Goal: Task Accomplishment & Management: Use online tool/utility

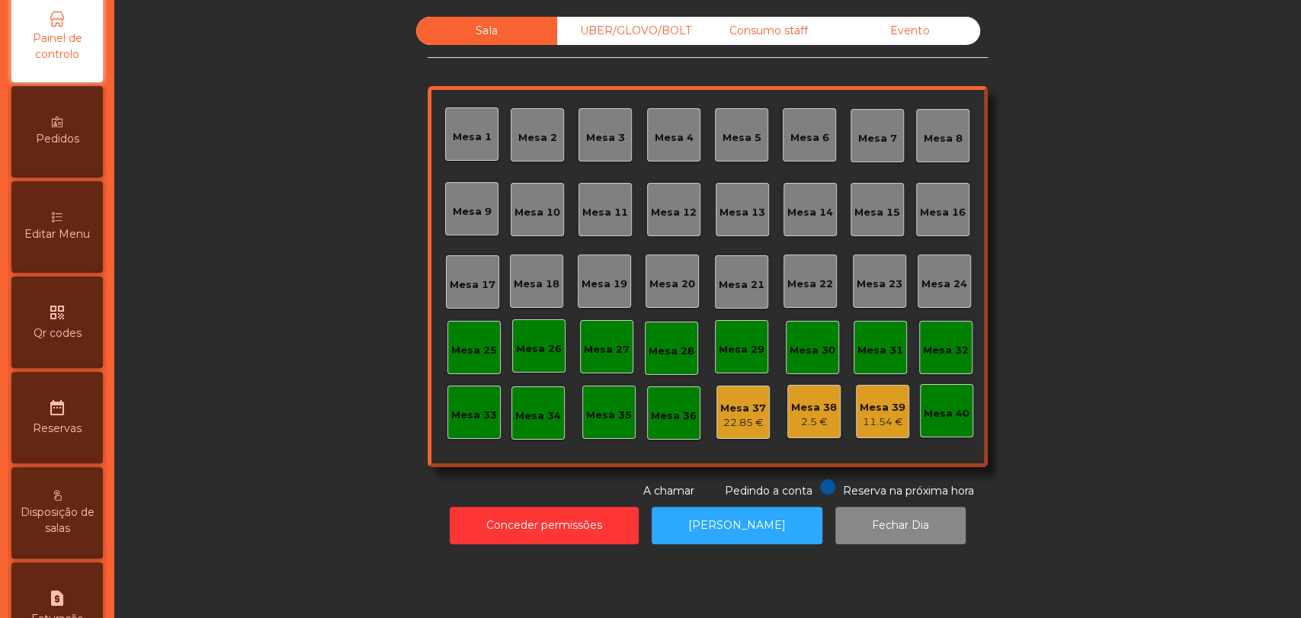
scroll to position [419, 0]
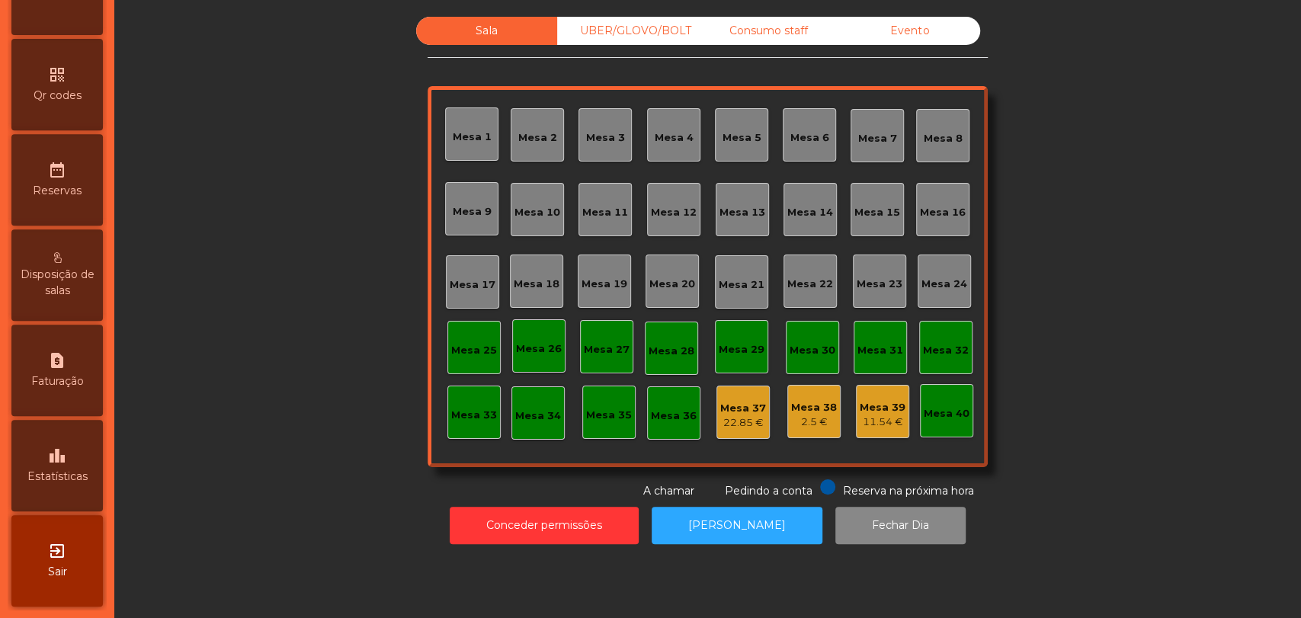
click at [60, 470] on span "Estatísticas" at bounding box center [57, 477] width 60 height 16
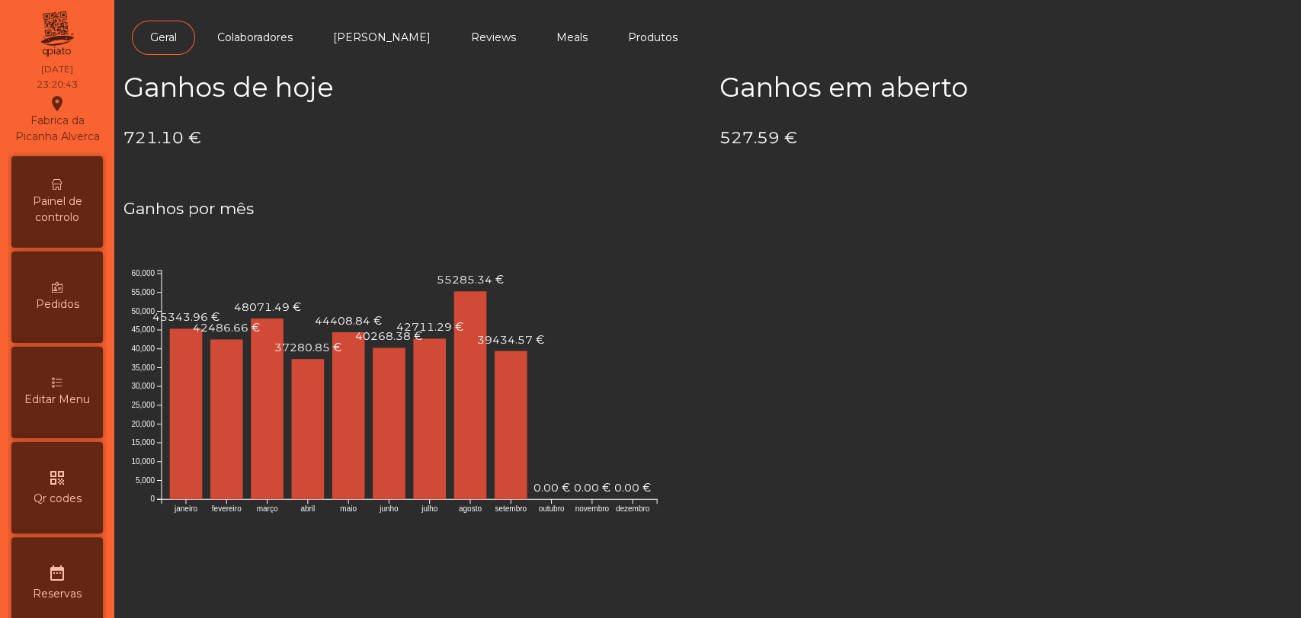
click at [43, 248] on div "Painel de controlo" at bounding box center [56, 201] width 91 height 91
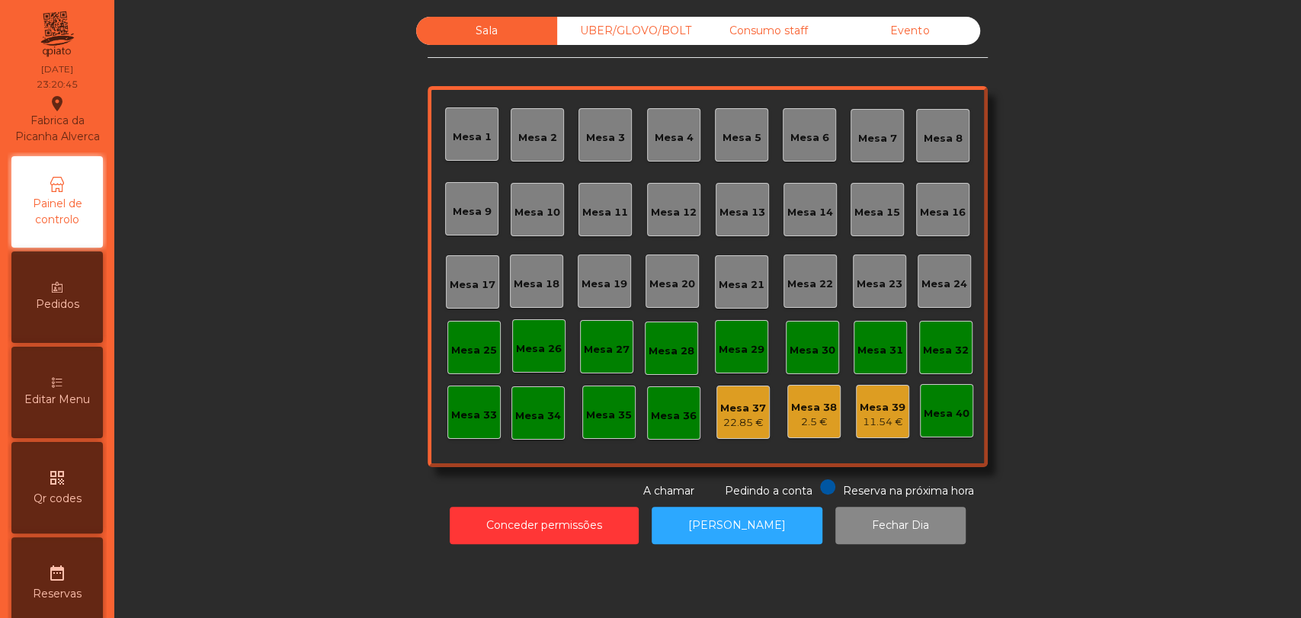
click at [929, 26] on div "Evento" at bounding box center [909, 31] width 141 height 28
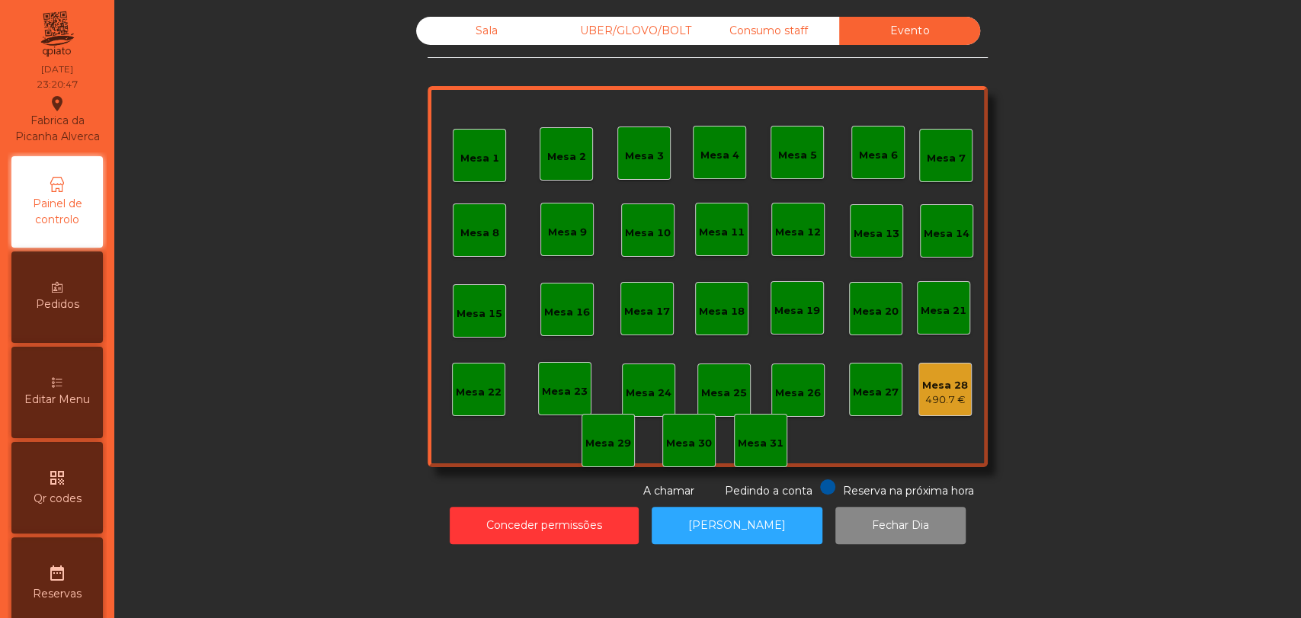
click at [949, 400] on div "490.7 €" at bounding box center [945, 400] width 46 height 15
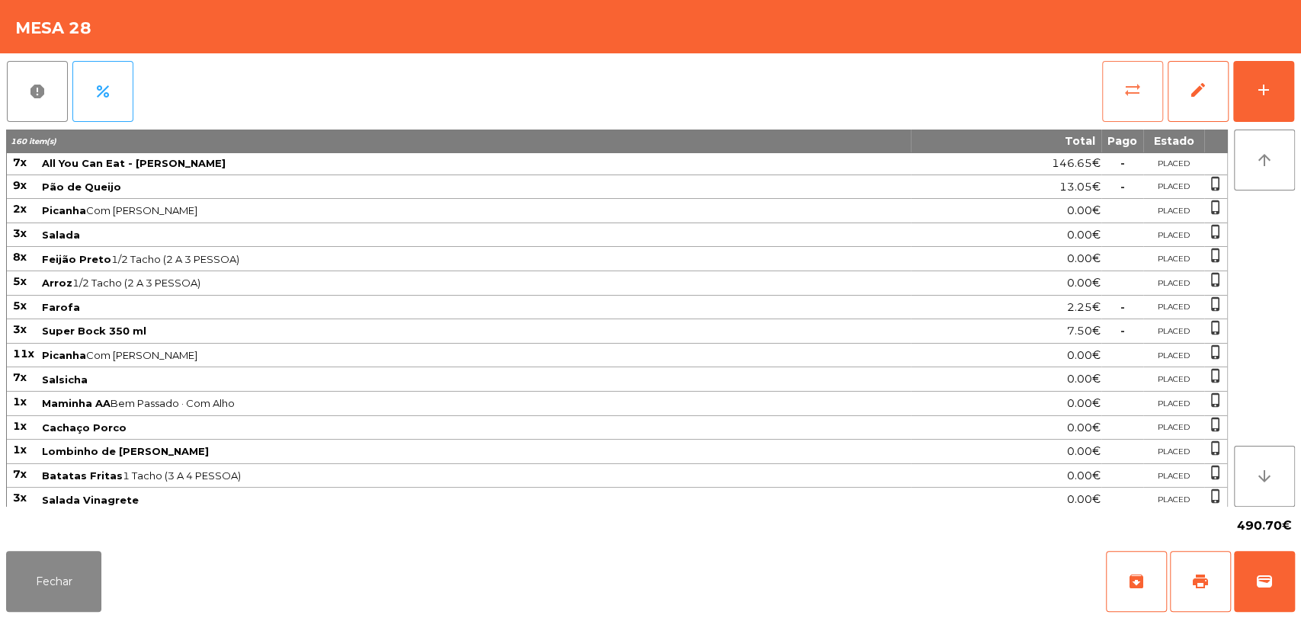
click at [1113, 104] on button "sync_alt" at bounding box center [1132, 91] width 61 height 61
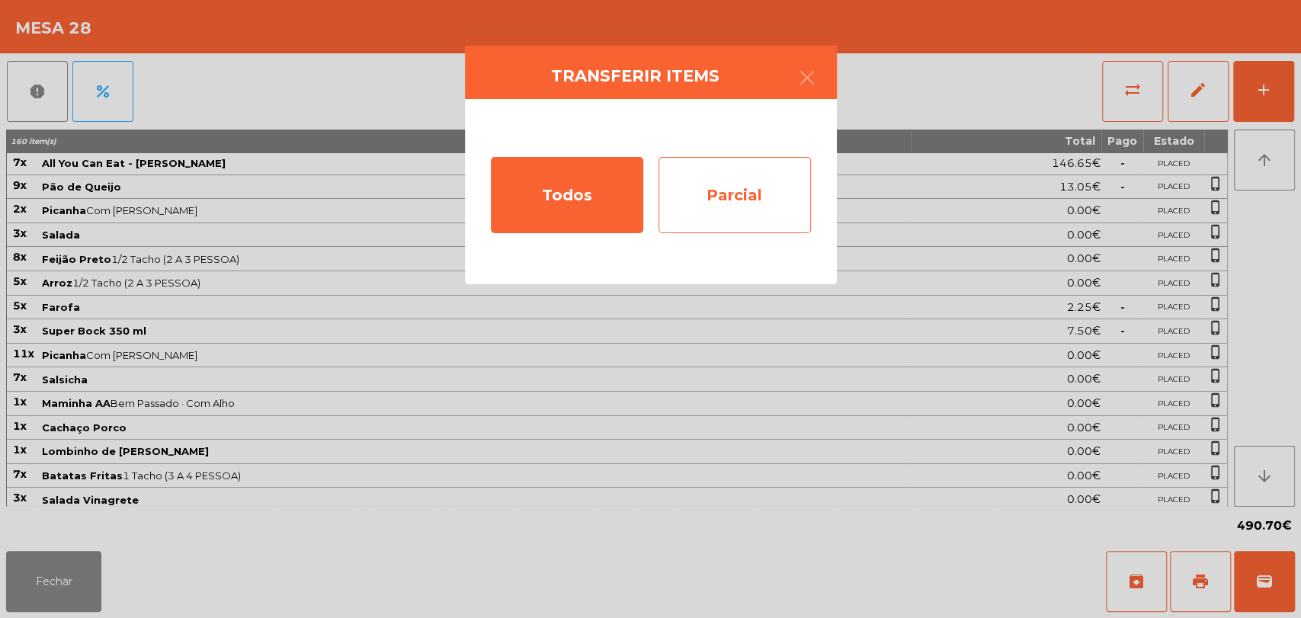
click at [711, 207] on div "Parcial" at bounding box center [735, 195] width 152 height 76
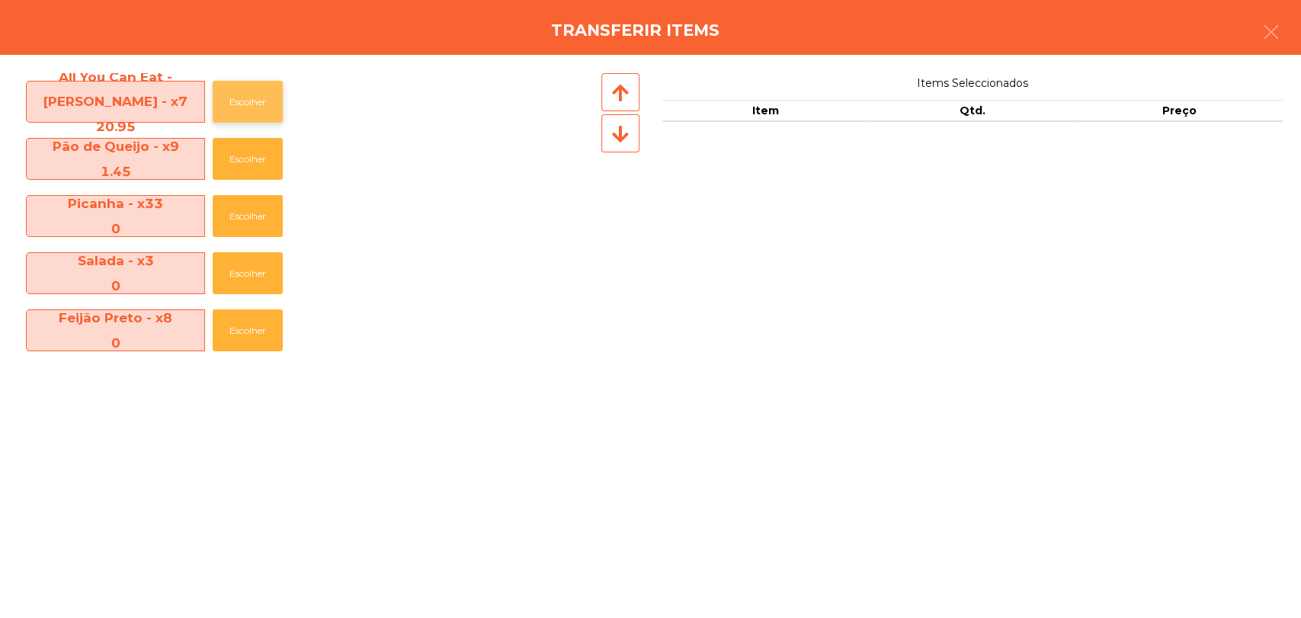
click at [242, 92] on button "Escolher" at bounding box center [248, 102] width 70 height 42
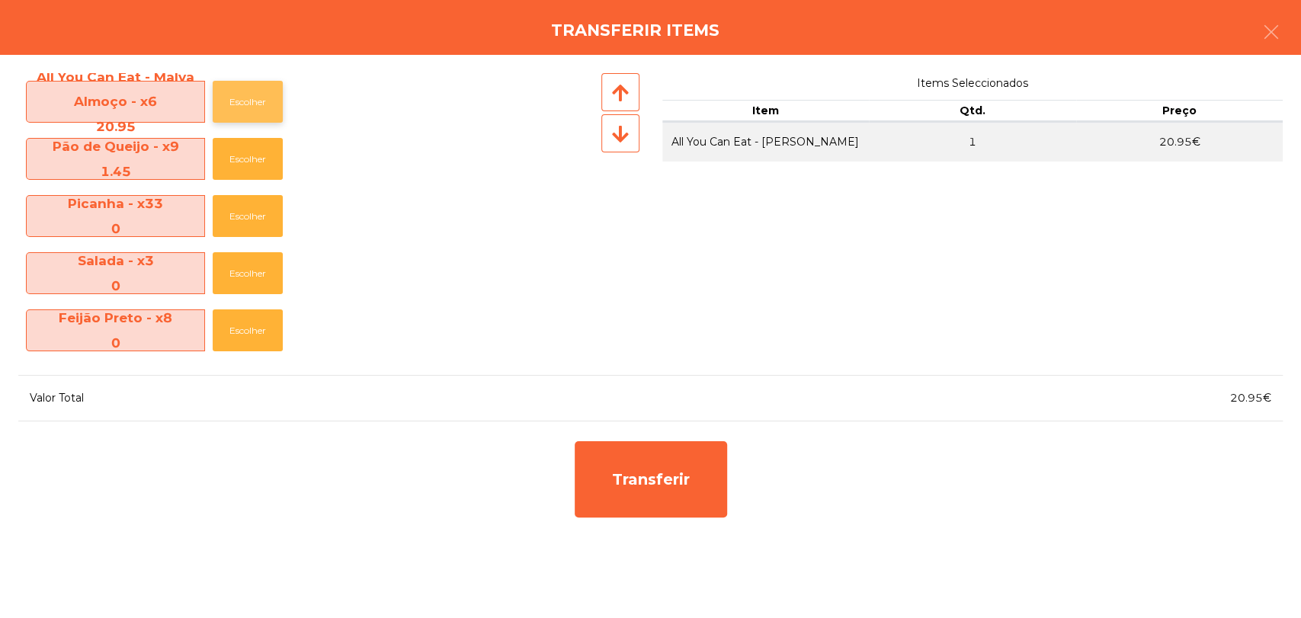
click at [242, 92] on button "Escolher" at bounding box center [248, 102] width 70 height 42
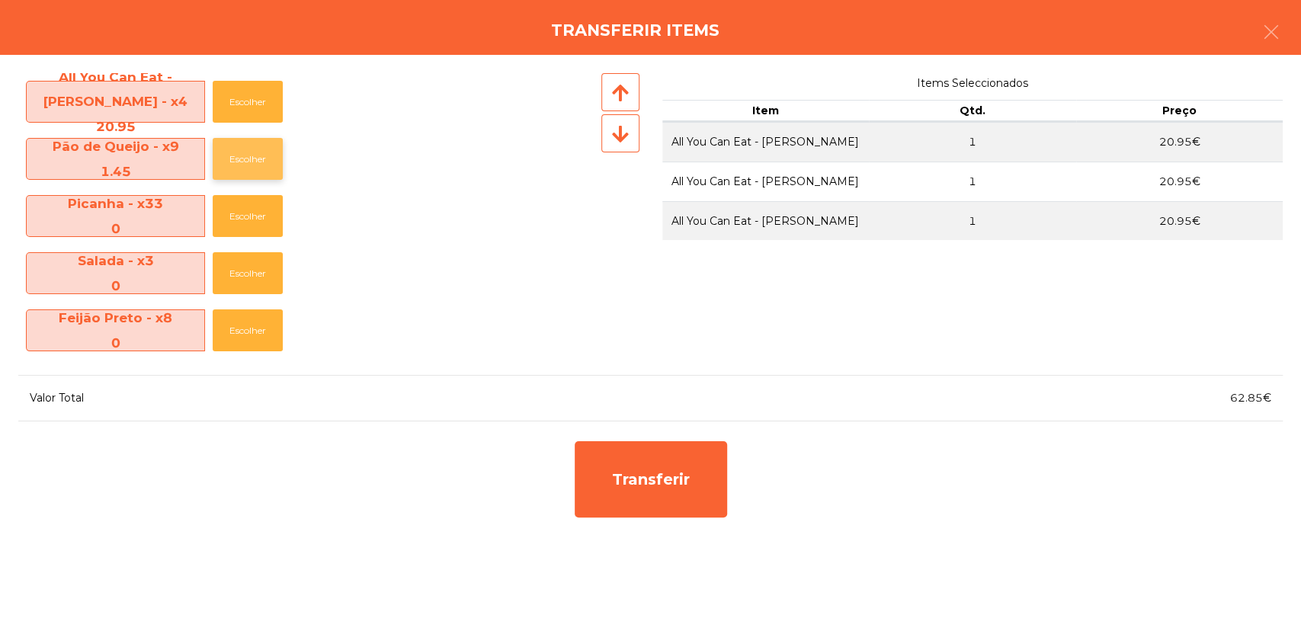
click at [258, 172] on button "Escolher" at bounding box center [248, 159] width 70 height 42
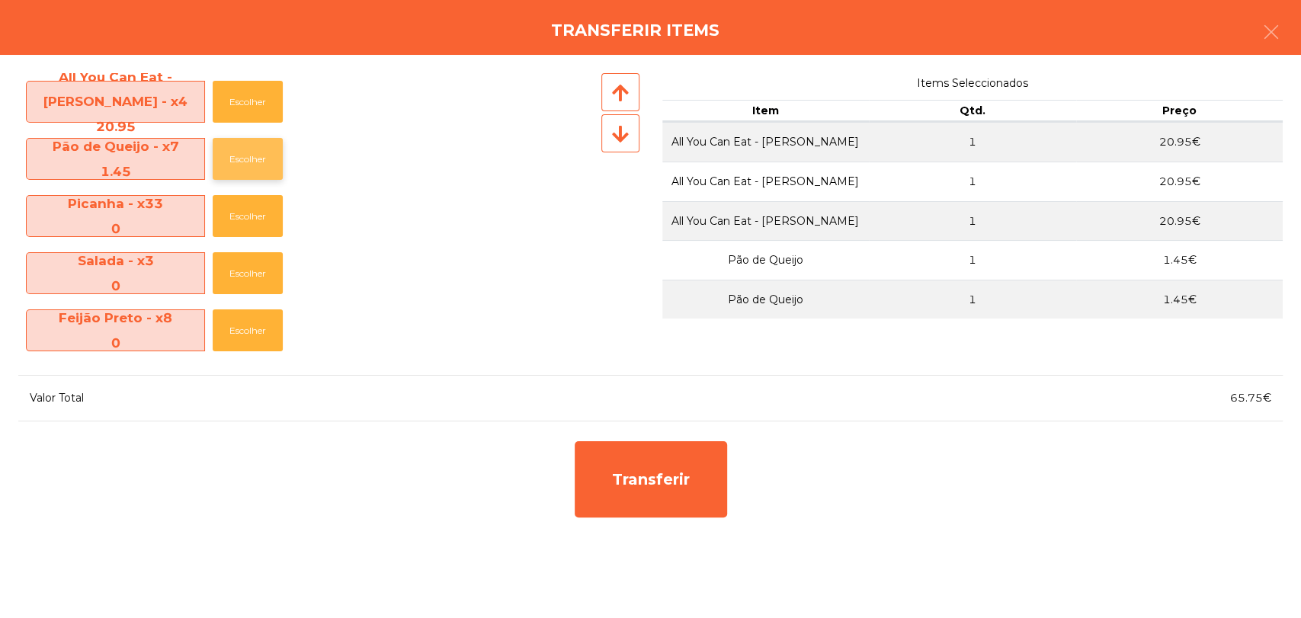
click at [258, 172] on button "Escolher" at bounding box center [248, 159] width 70 height 42
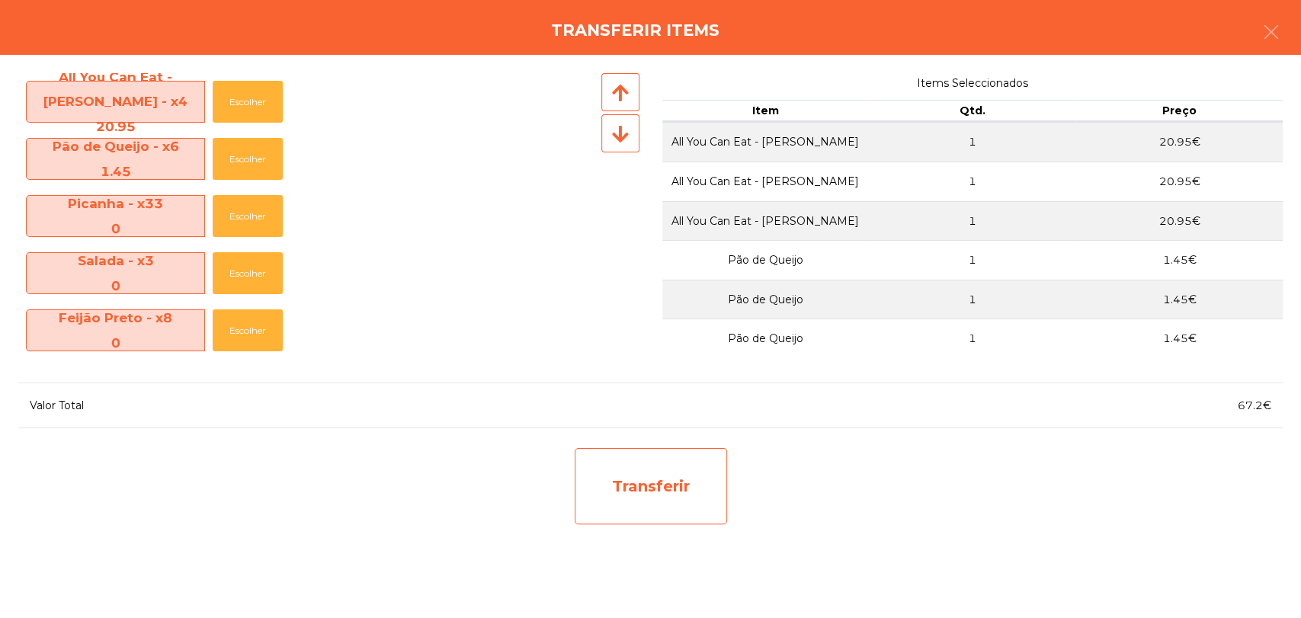
click at [677, 512] on div "Transferir" at bounding box center [651, 486] width 152 height 76
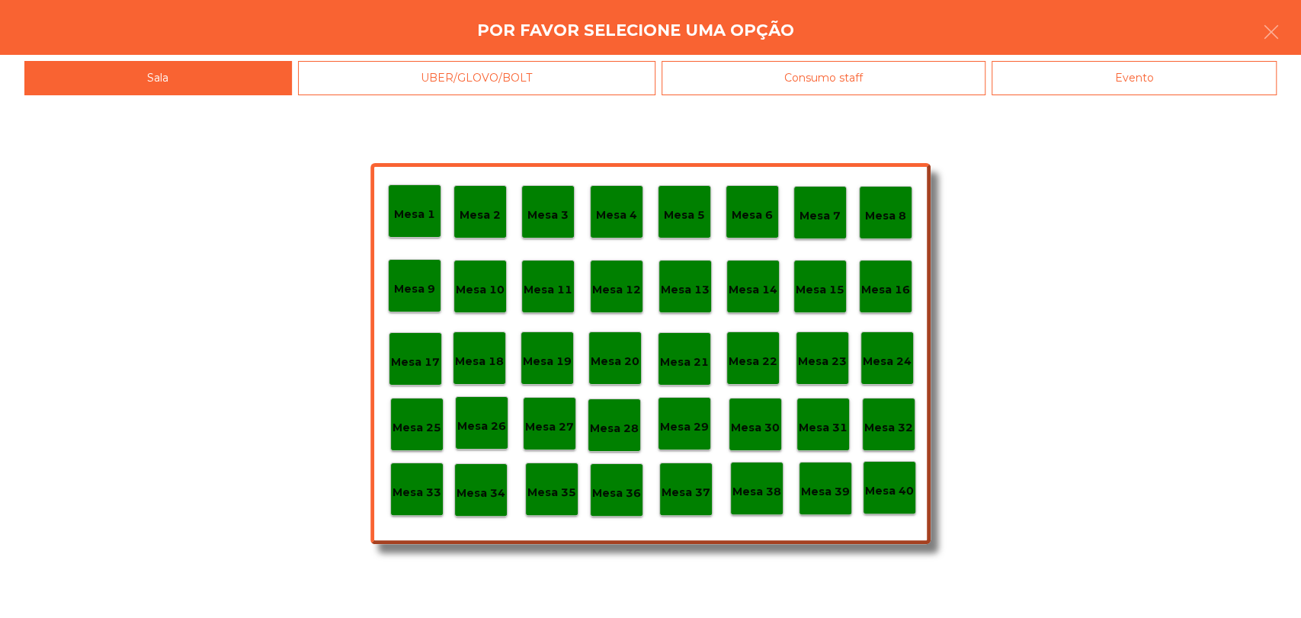
click at [678, 442] on div "Mesa 29" at bounding box center [684, 423] width 53 height 53
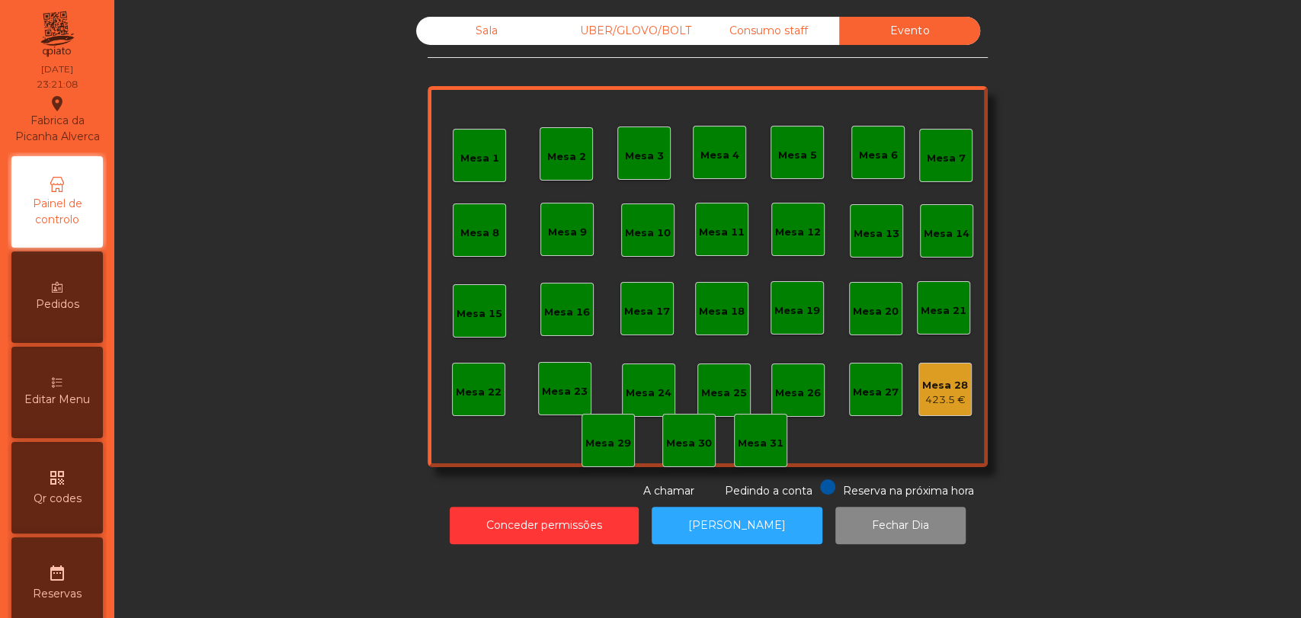
click at [935, 398] on div "423.5 €" at bounding box center [945, 400] width 46 height 15
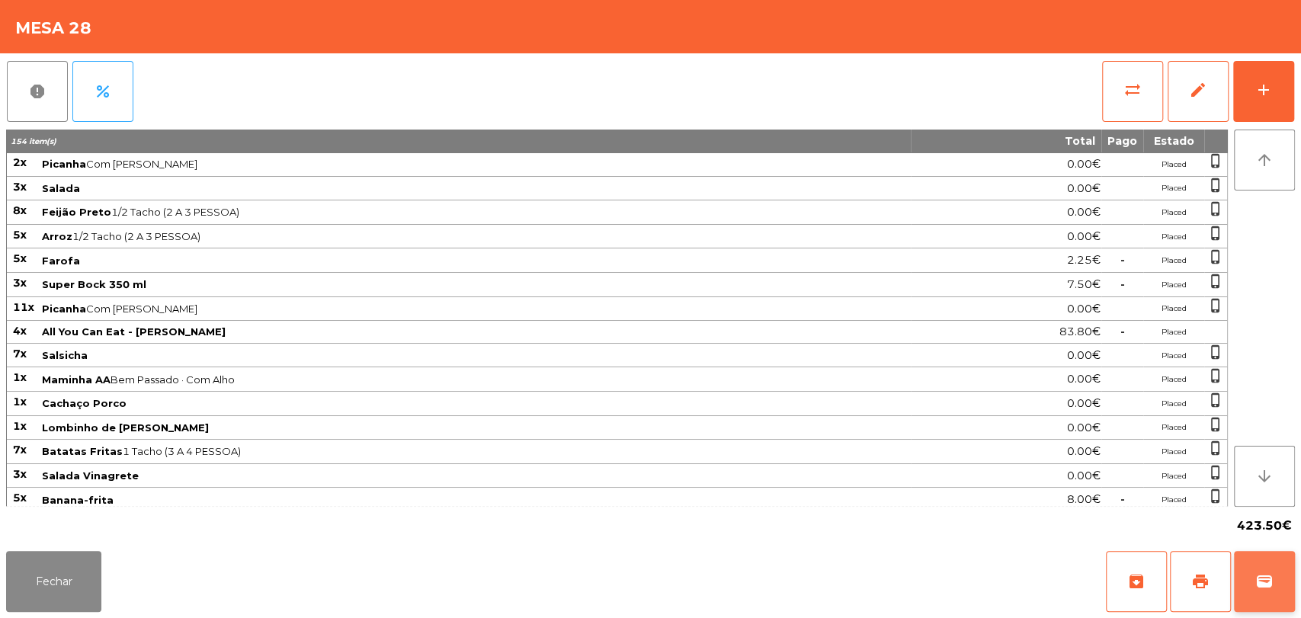
click at [1266, 581] on span "wallet" at bounding box center [1265, 582] width 18 height 18
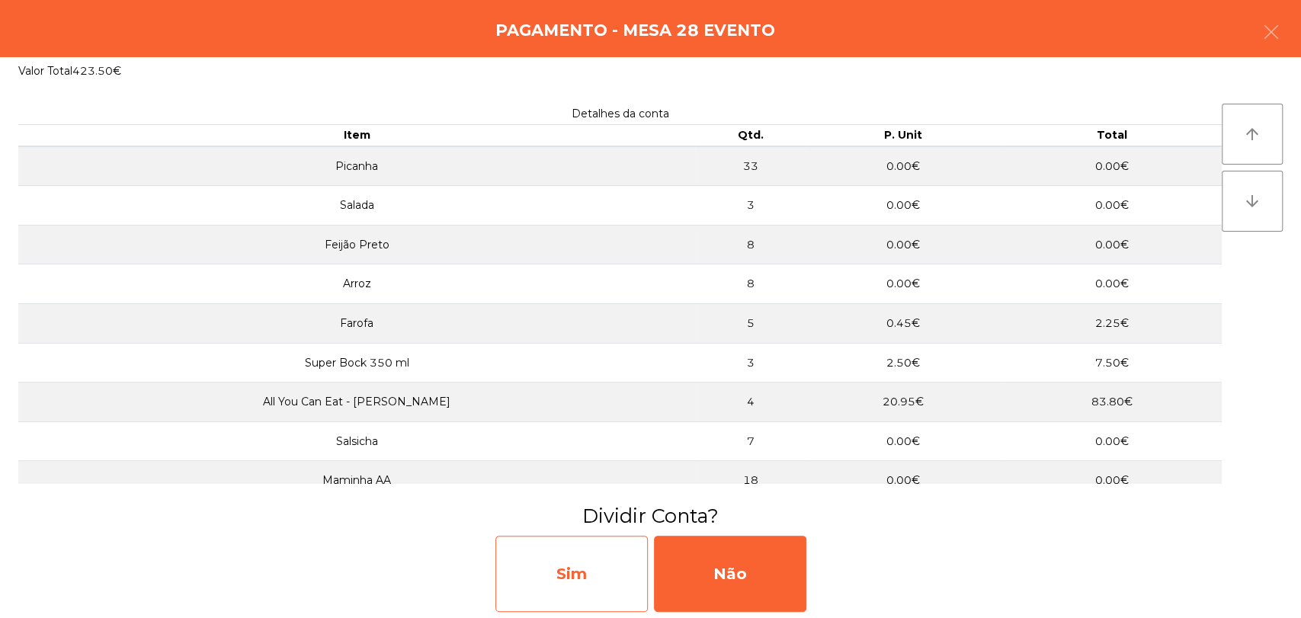
click at [570, 579] on div "Sim" at bounding box center [572, 574] width 152 height 76
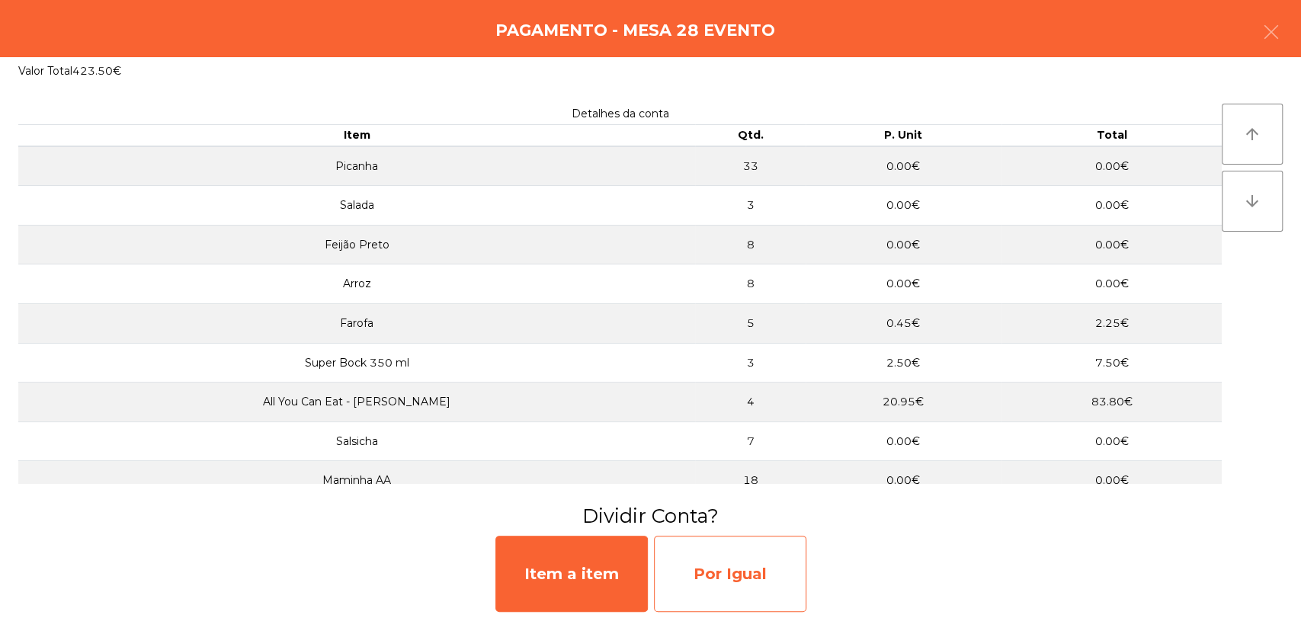
click at [727, 586] on div "Por Igual" at bounding box center [730, 574] width 152 height 76
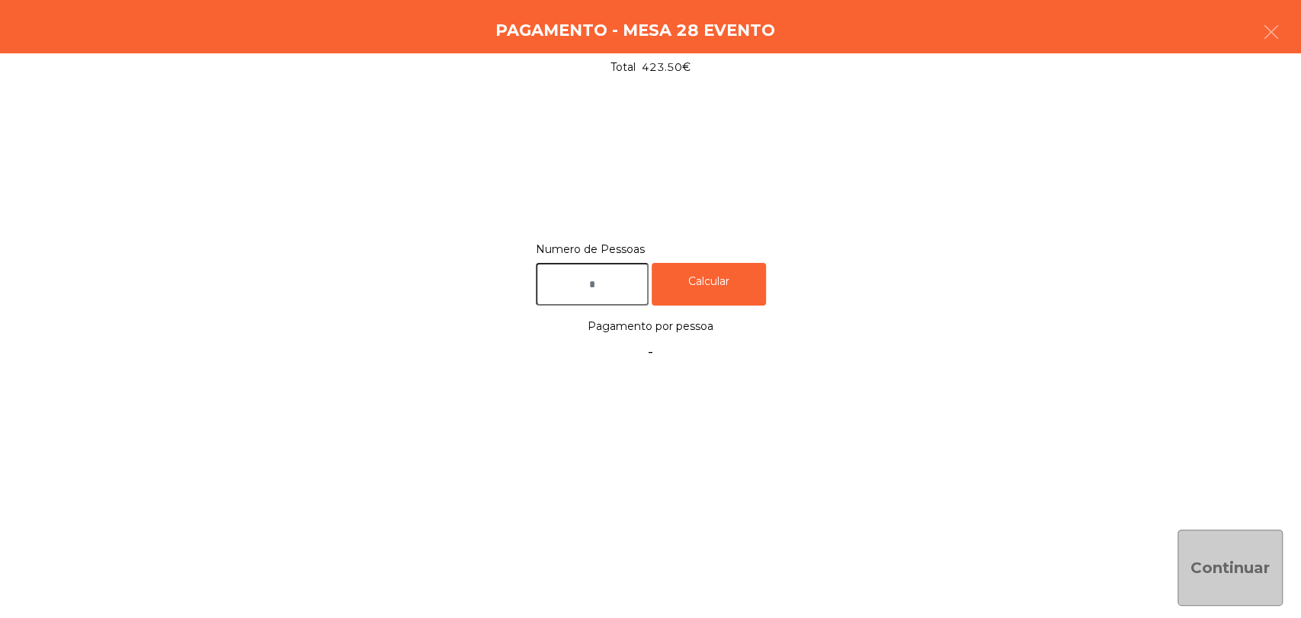
click at [593, 275] on input "text" at bounding box center [592, 284] width 113 height 43
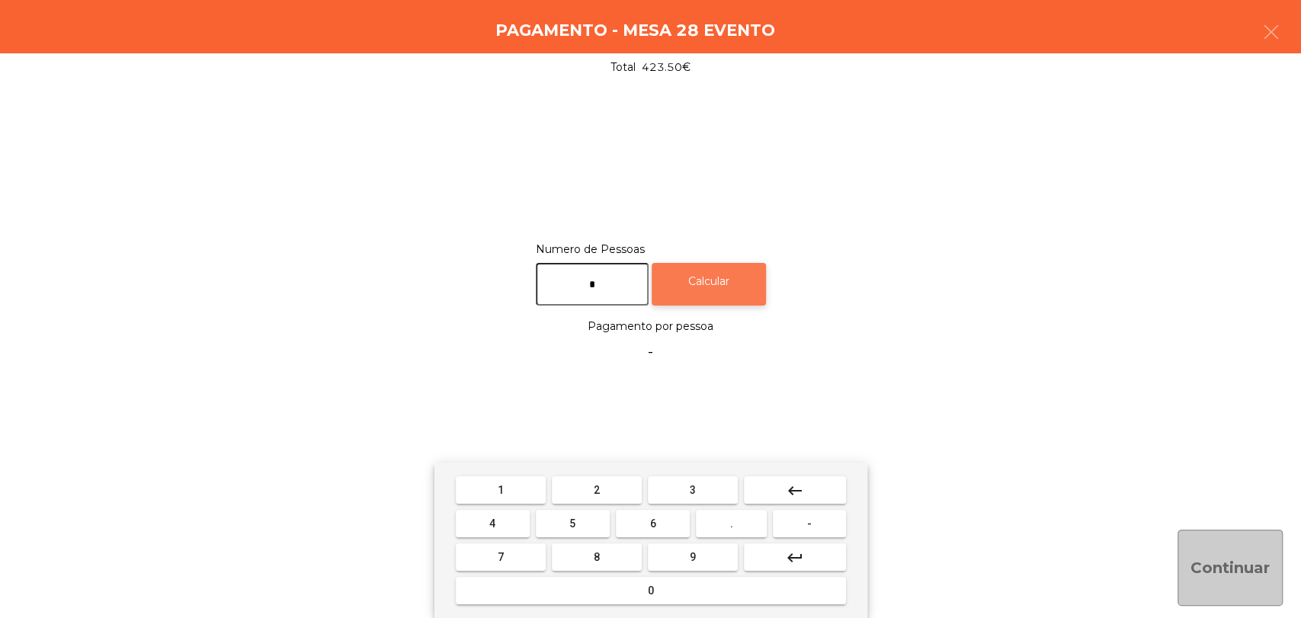
type input "*"
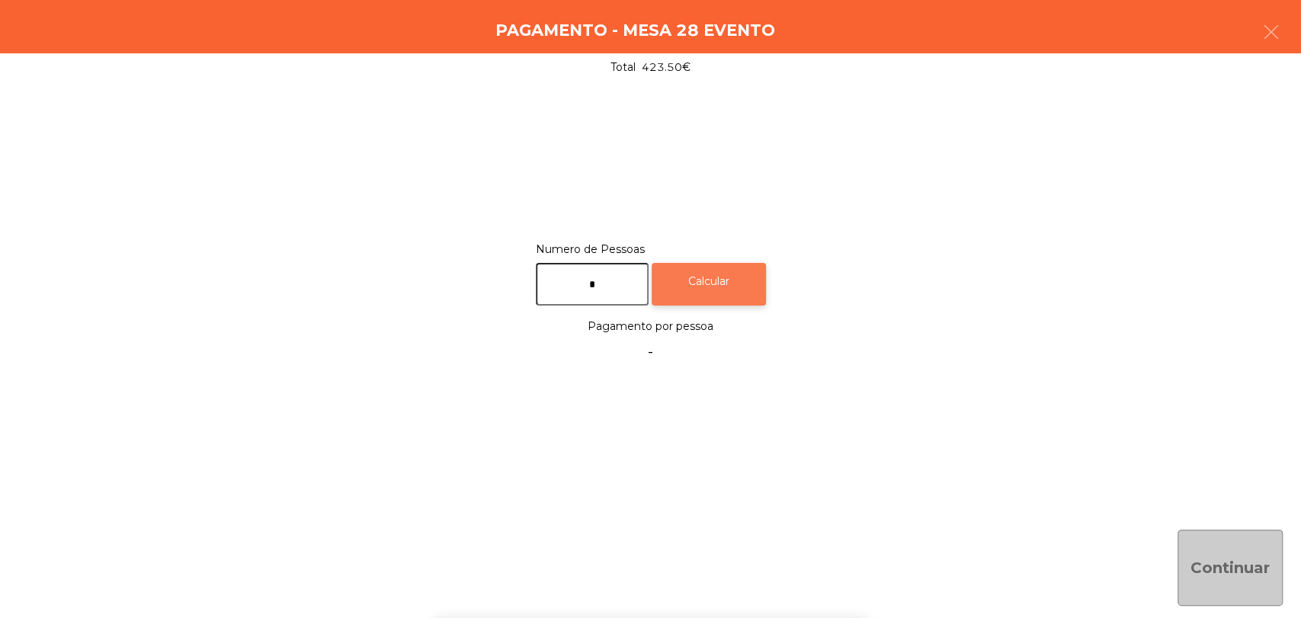
click at [726, 285] on div "Calcular" at bounding box center [709, 284] width 114 height 43
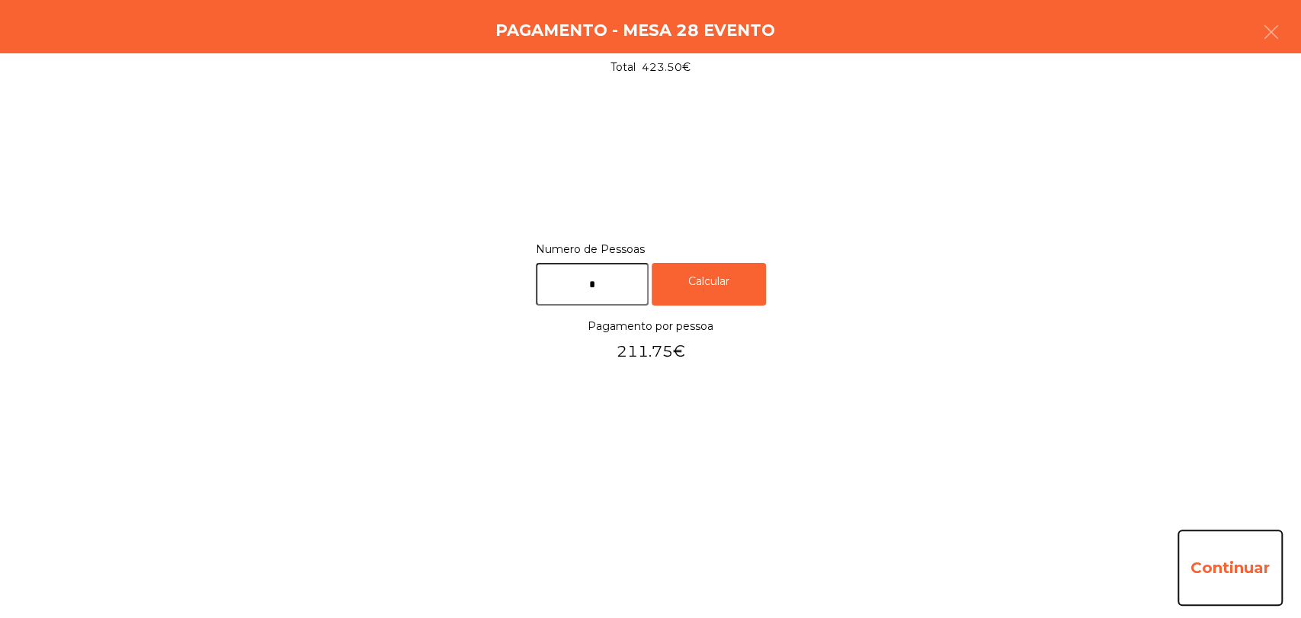
click at [1263, 575] on button "Continuar" at bounding box center [1230, 568] width 105 height 76
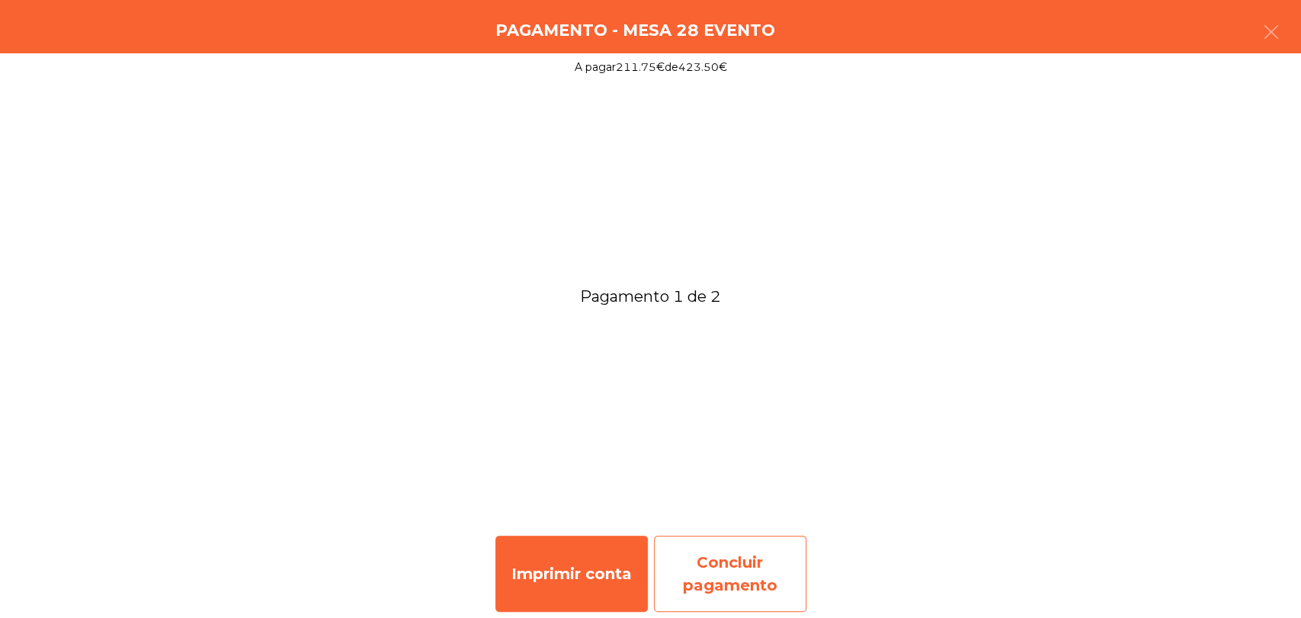
click at [765, 576] on div "Concluir pagamento" at bounding box center [730, 574] width 152 height 76
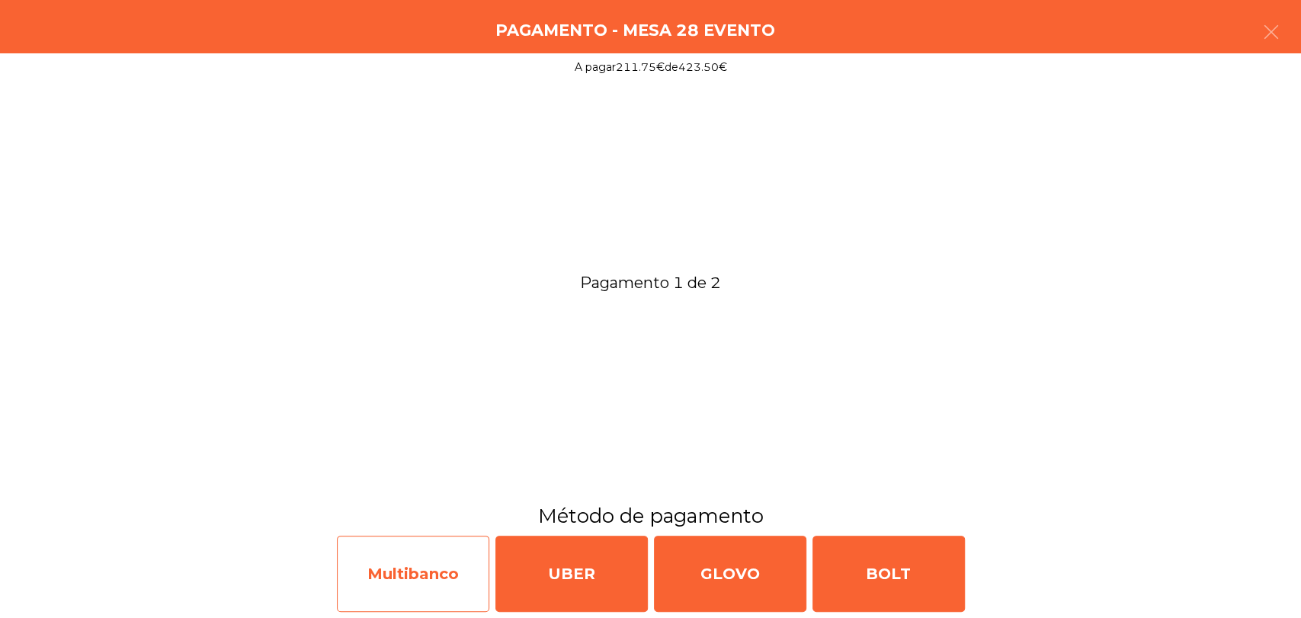
click at [356, 537] on div "Multibanco" at bounding box center [413, 574] width 152 height 76
select select "**"
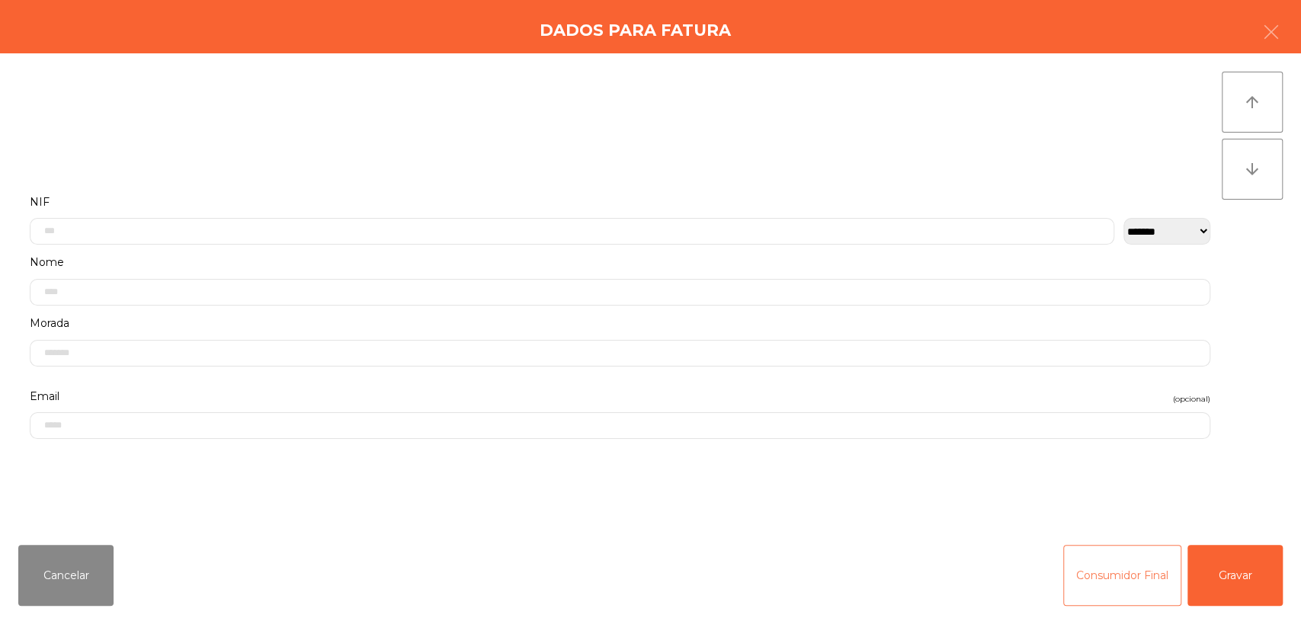
click at [1139, 587] on button "Consumidor Final" at bounding box center [1122, 575] width 118 height 61
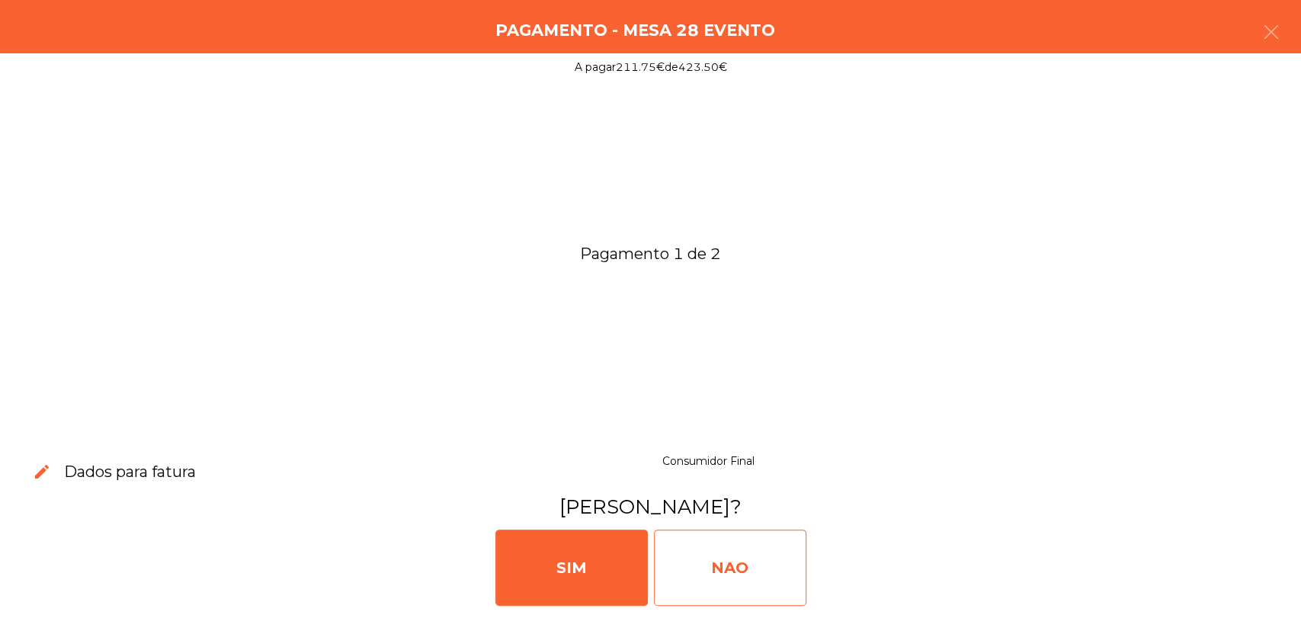
click at [728, 558] on div "NAO" at bounding box center [730, 568] width 152 height 76
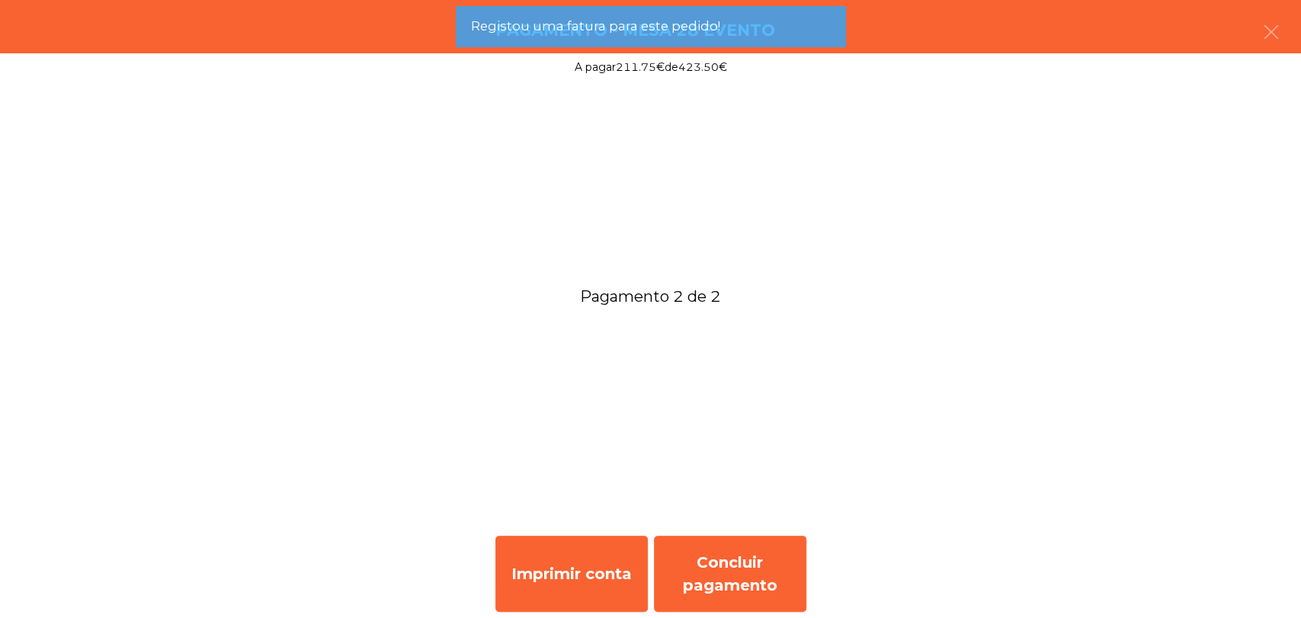
click at [728, 558] on div "Concluir pagamento" at bounding box center [730, 574] width 152 height 76
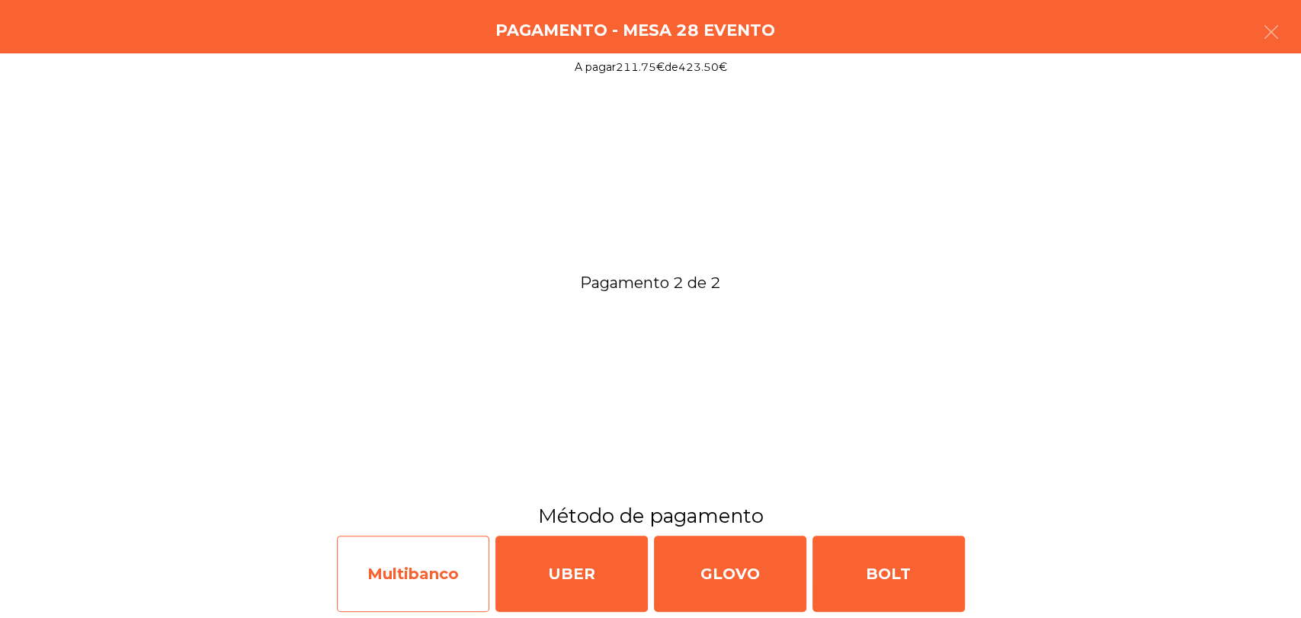
click at [374, 588] on div "Multibanco" at bounding box center [413, 574] width 152 height 76
select select "**"
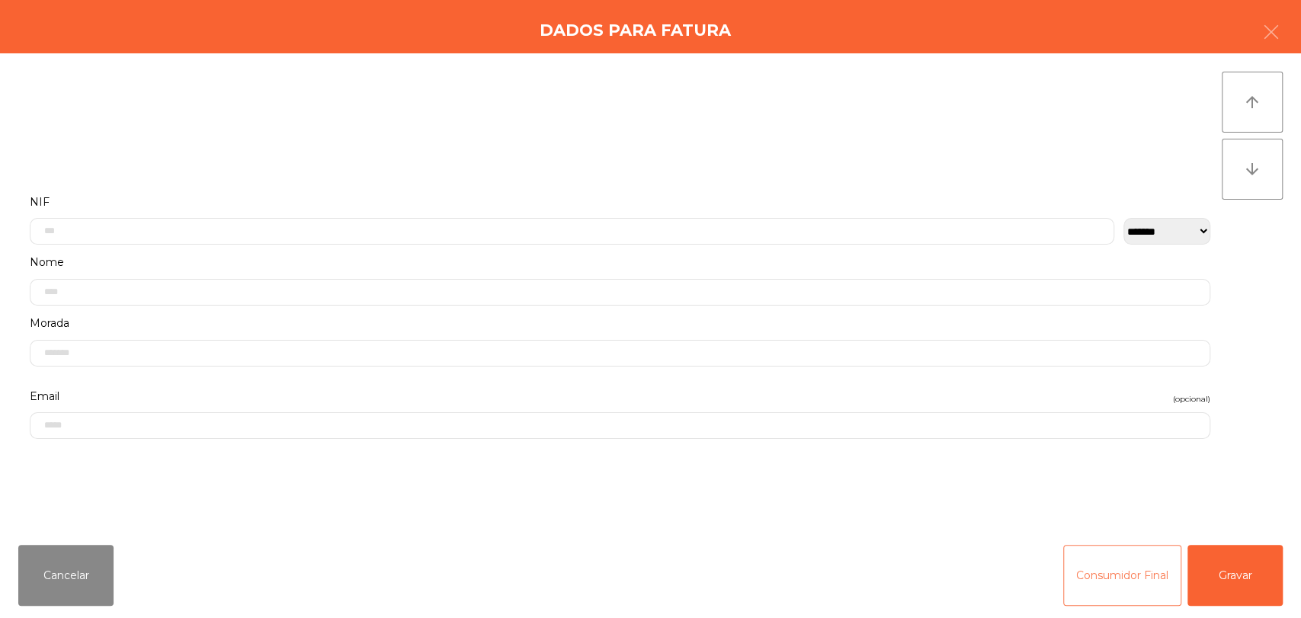
click at [1116, 598] on button "Consumidor Final" at bounding box center [1122, 575] width 118 height 61
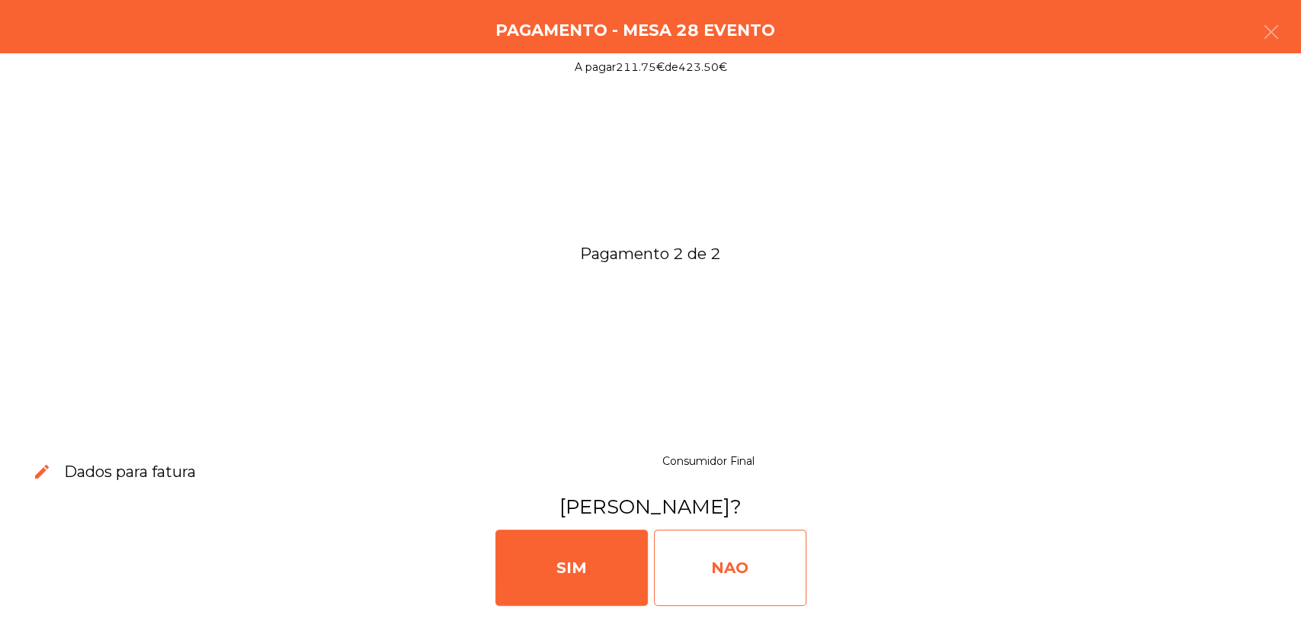
click at [787, 576] on div "NAO" at bounding box center [730, 568] width 152 height 76
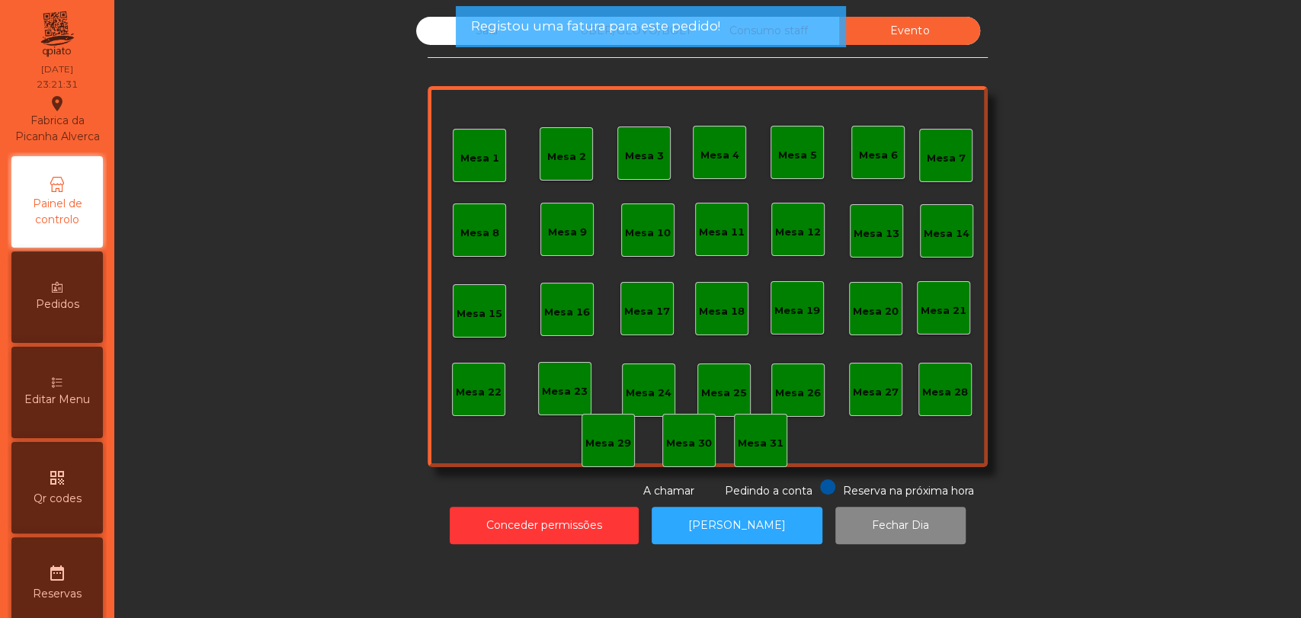
click at [658, 17] on span "Registou uma fatura para este pedido!" at bounding box center [594, 26] width 249 height 19
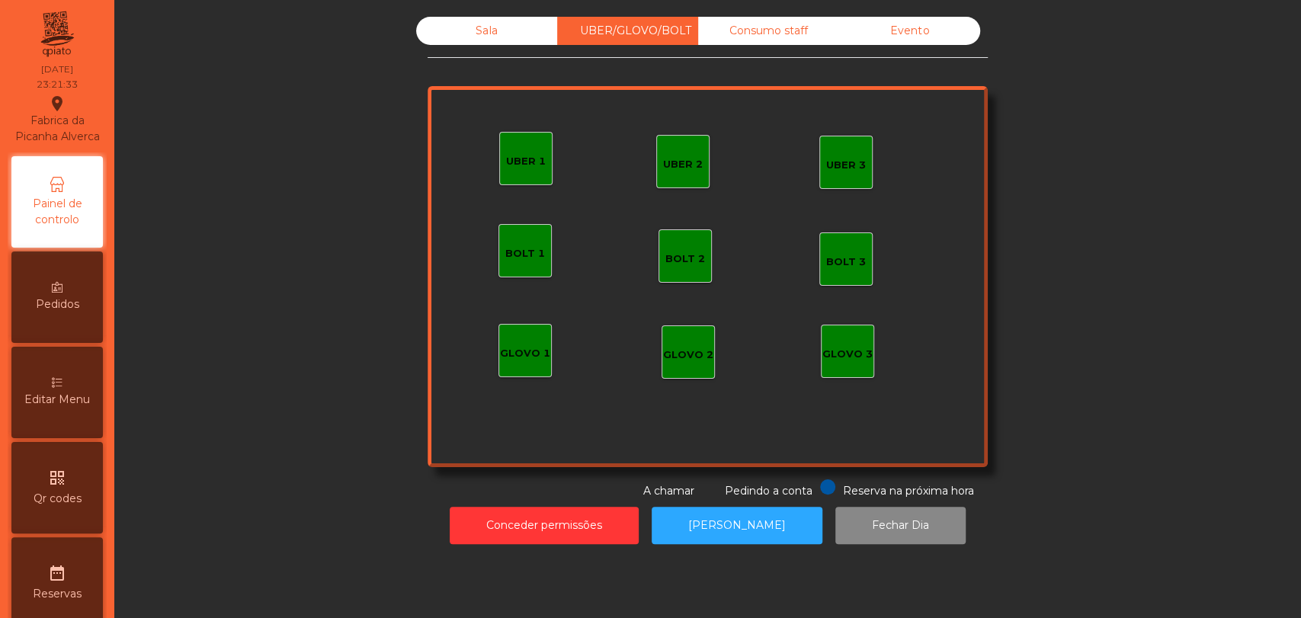
click at [766, 31] on div "Consumo staff" at bounding box center [768, 31] width 141 height 28
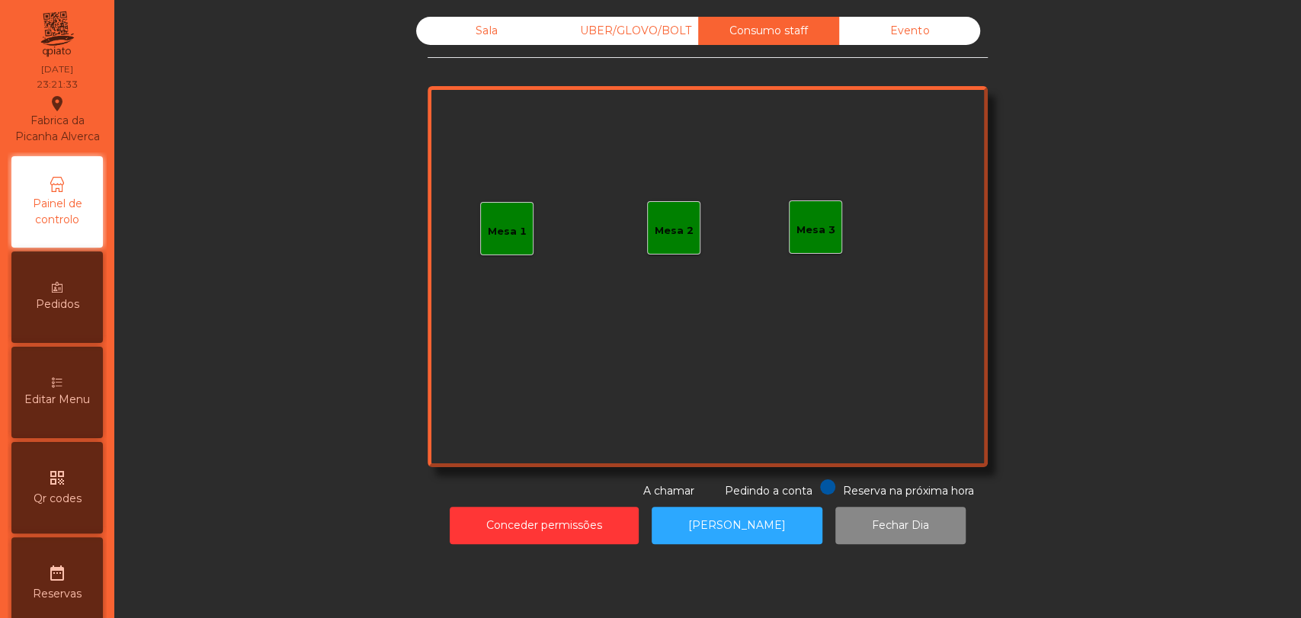
click at [512, 37] on div "Sala" at bounding box center [486, 31] width 141 height 28
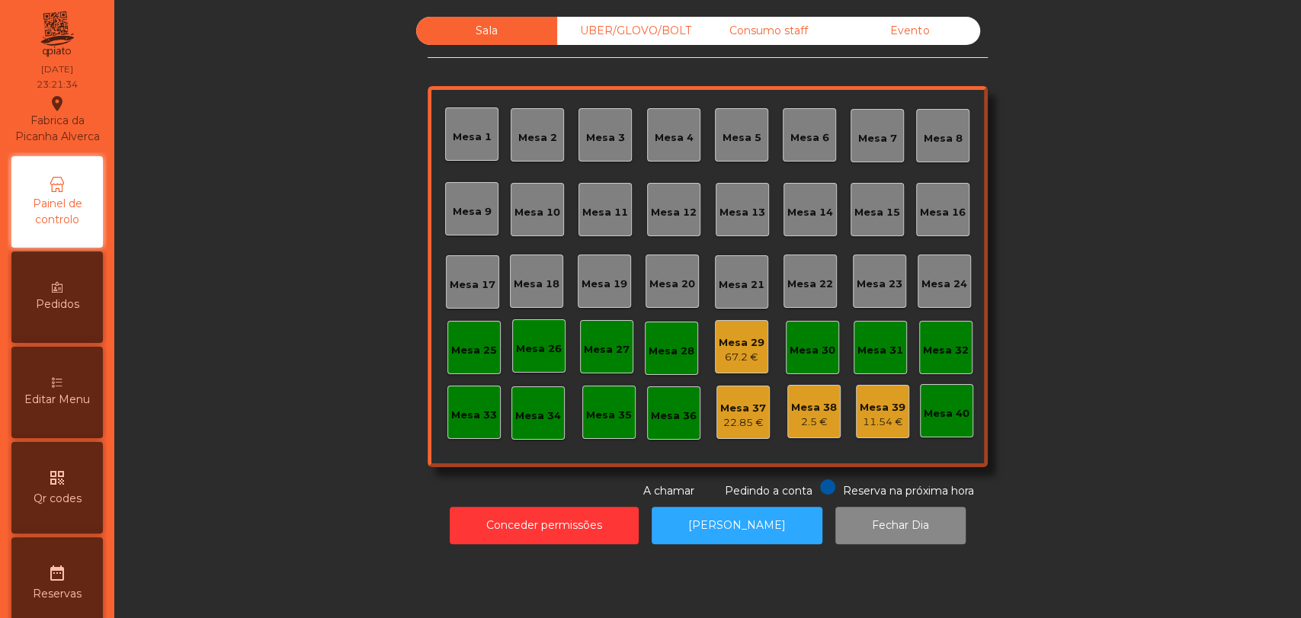
click at [747, 348] on div "Mesa 29" at bounding box center [742, 342] width 46 height 15
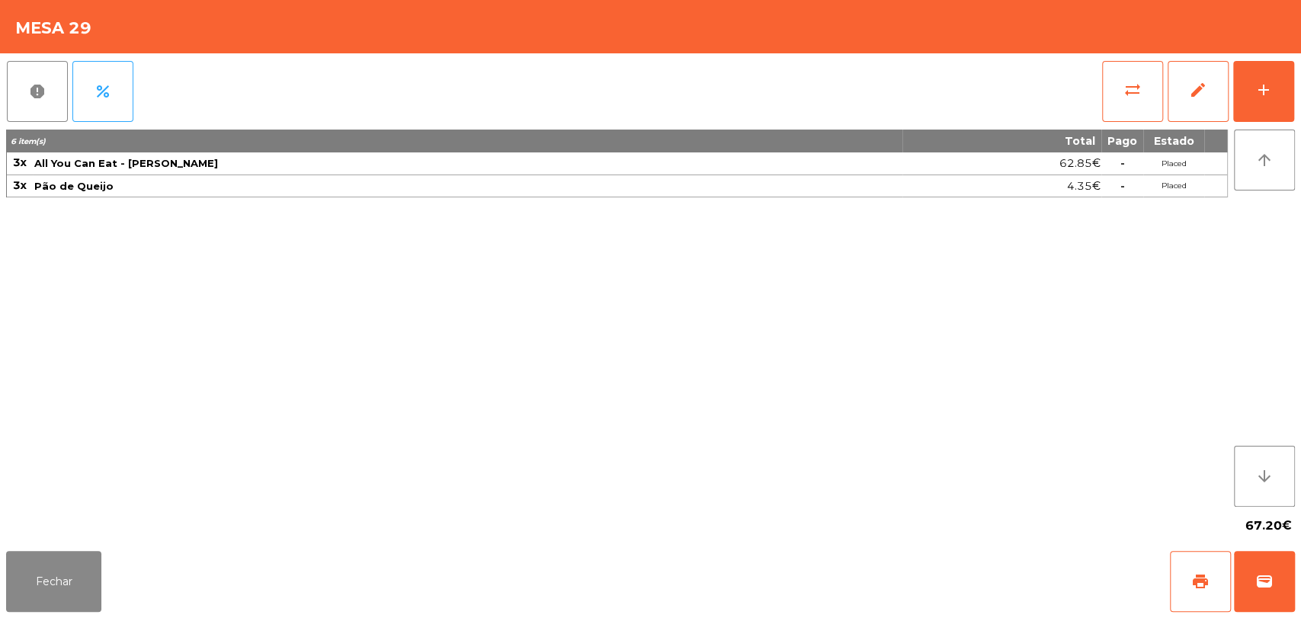
drag, startPoint x: 8, startPoint y: 155, endPoint x: 1181, endPoint y: 183, distance: 1172.8
copy tbody "3x All You Can Eat - Malva Almoço 62.85€ - Placed 3x Pão de Queijo 4.35€ - Place"
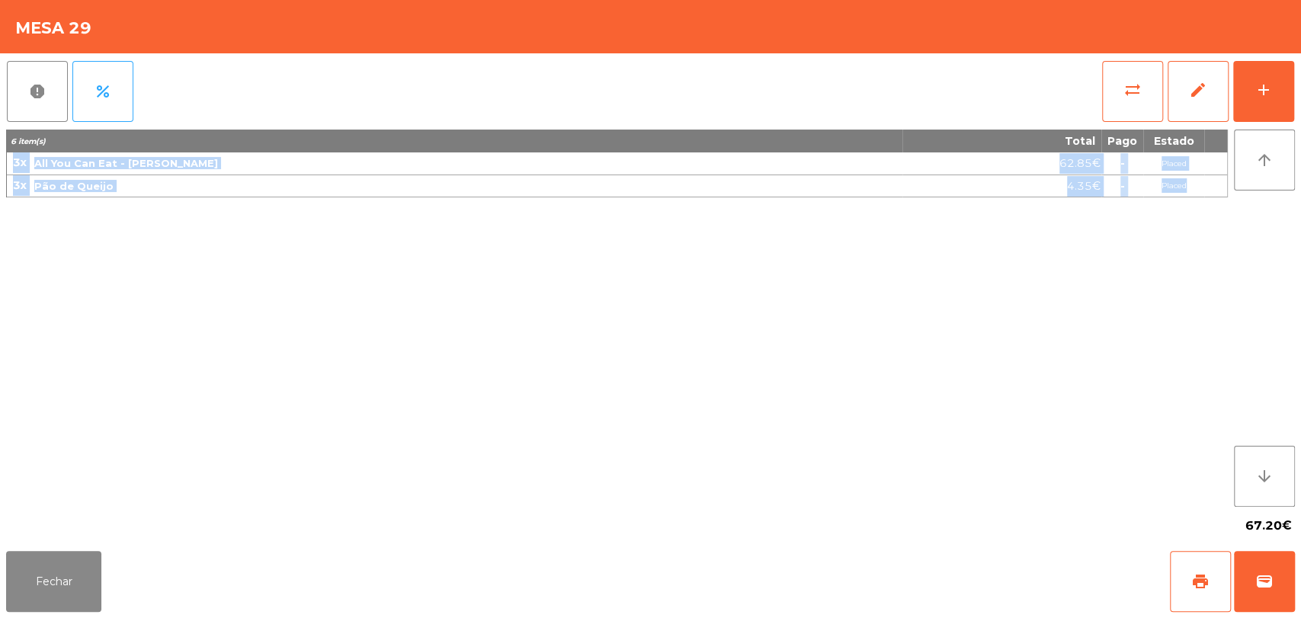
drag, startPoint x: 12, startPoint y: 153, endPoint x: 1192, endPoint y: 188, distance: 1179.8
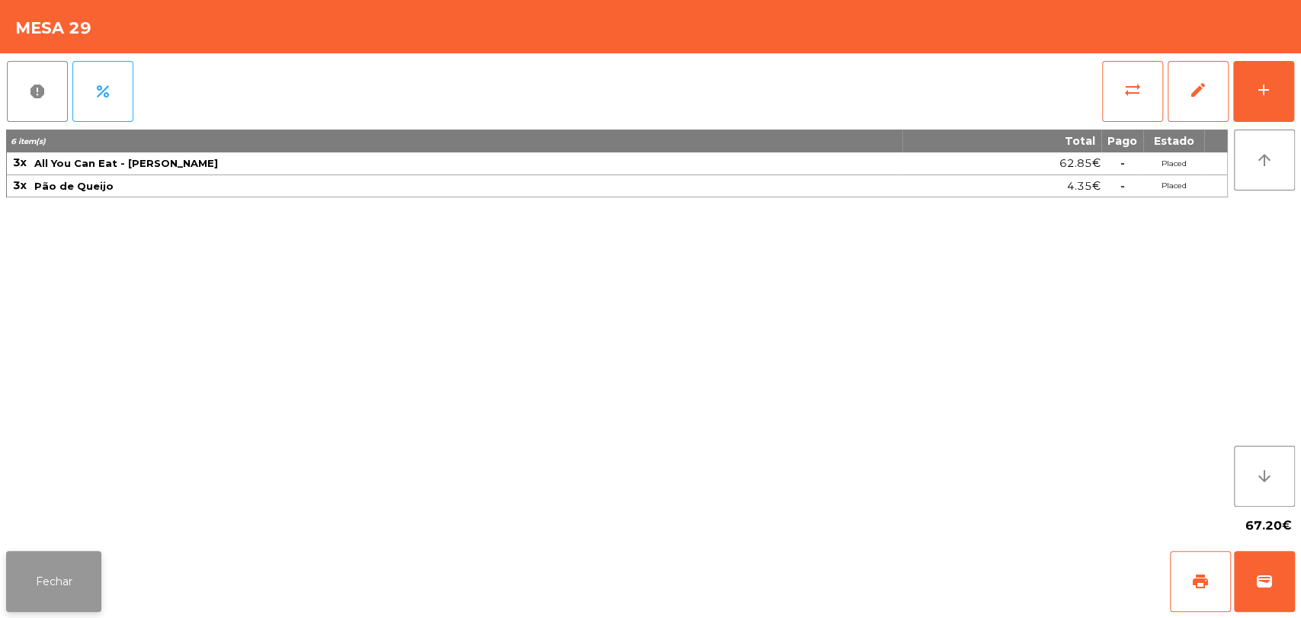
click at [39, 586] on button "Fechar" at bounding box center [53, 581] width 95 height 61
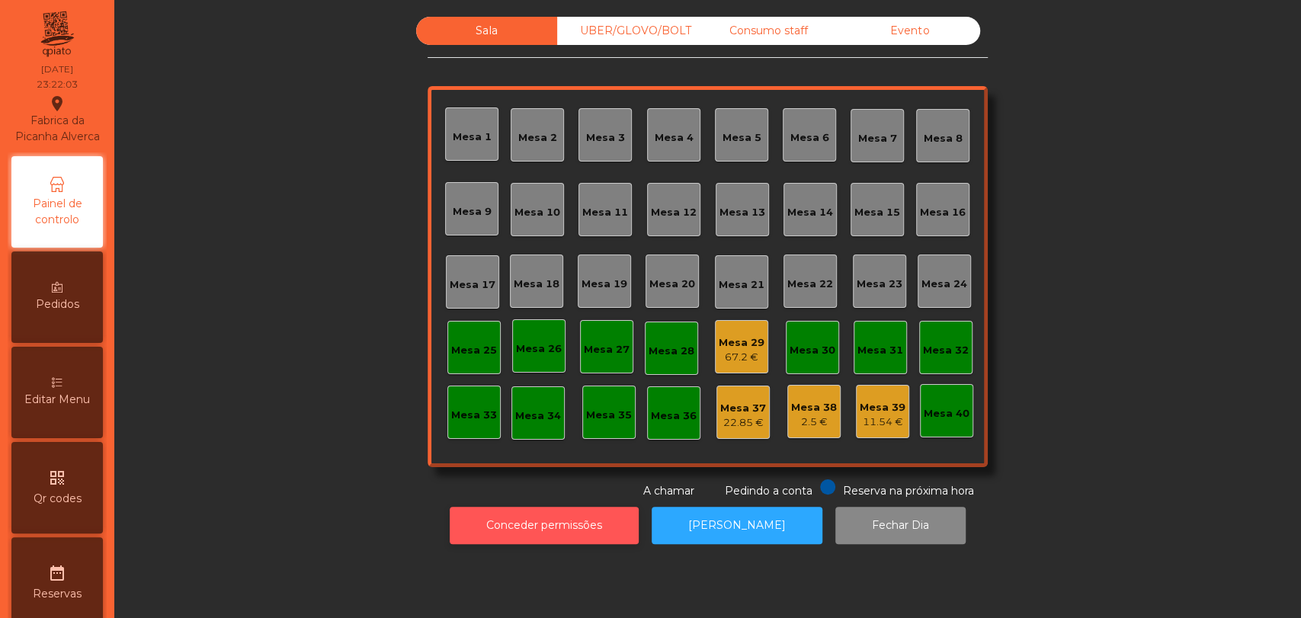
click at [535, 531] on button "Conceder permissões" at bounding box center [544, 525] width 189 height 37
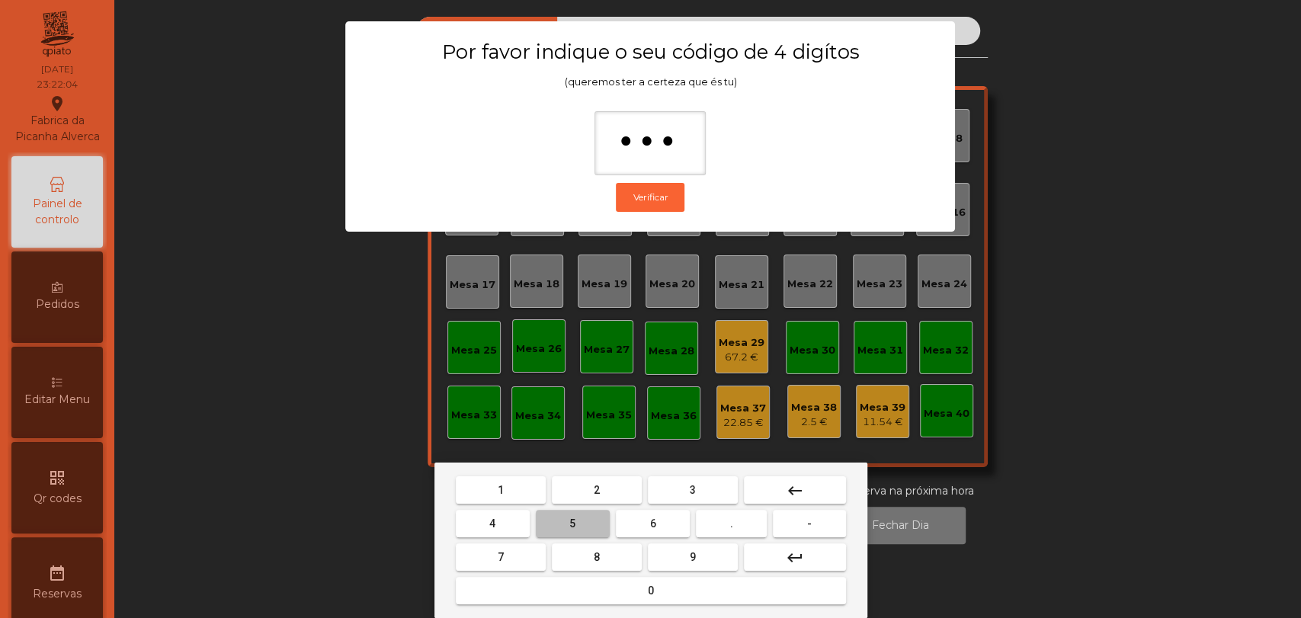
type input "****"
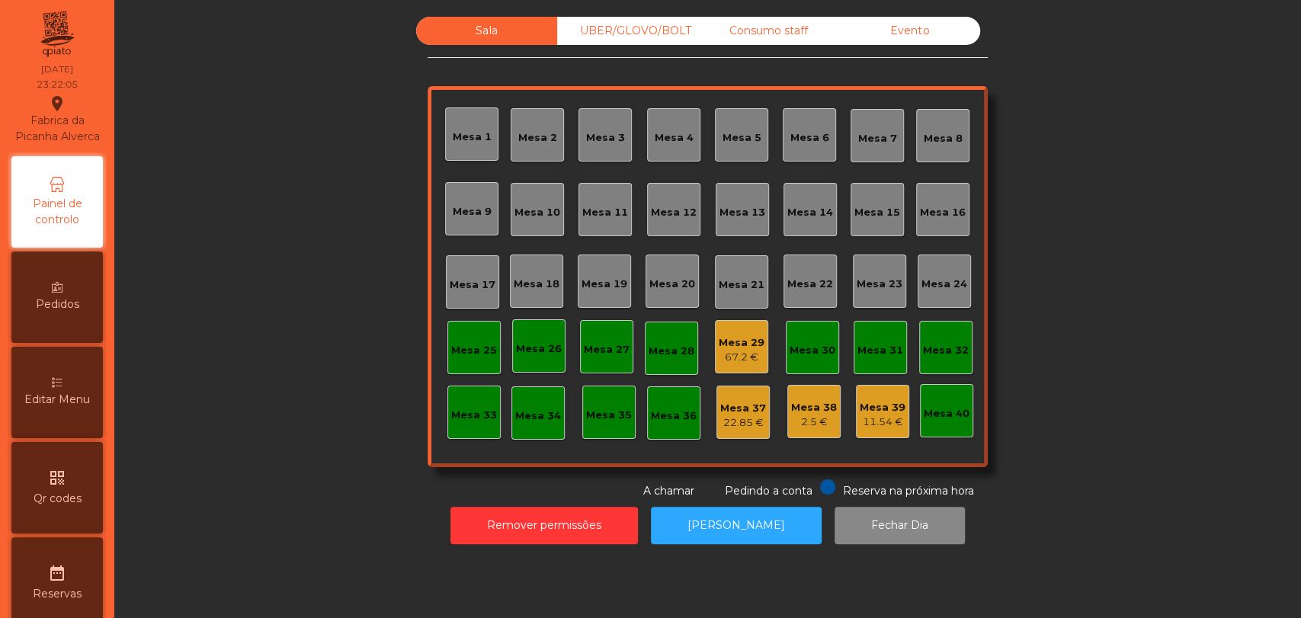
click at [745, 322] on div "Mesa 29 67.2 €" at bounding box center [741, 346] width 53 height 53
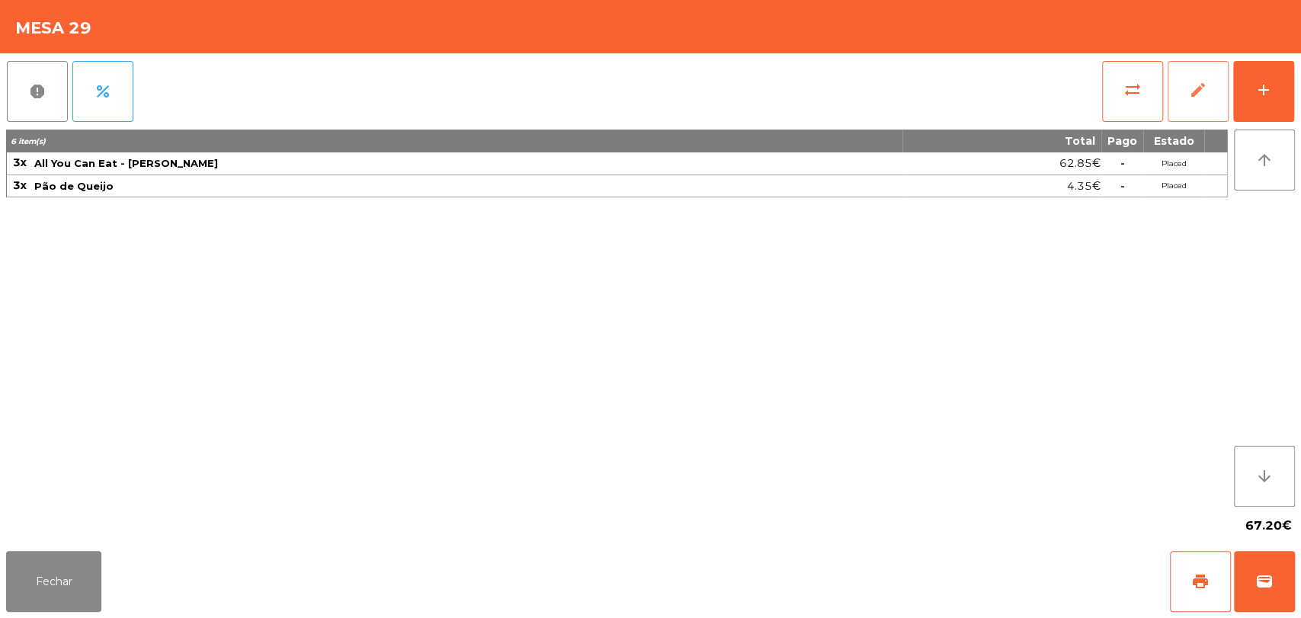
click at [1206, 101] on button "edit" at bounding box center [1198, 91] width 61 height 61
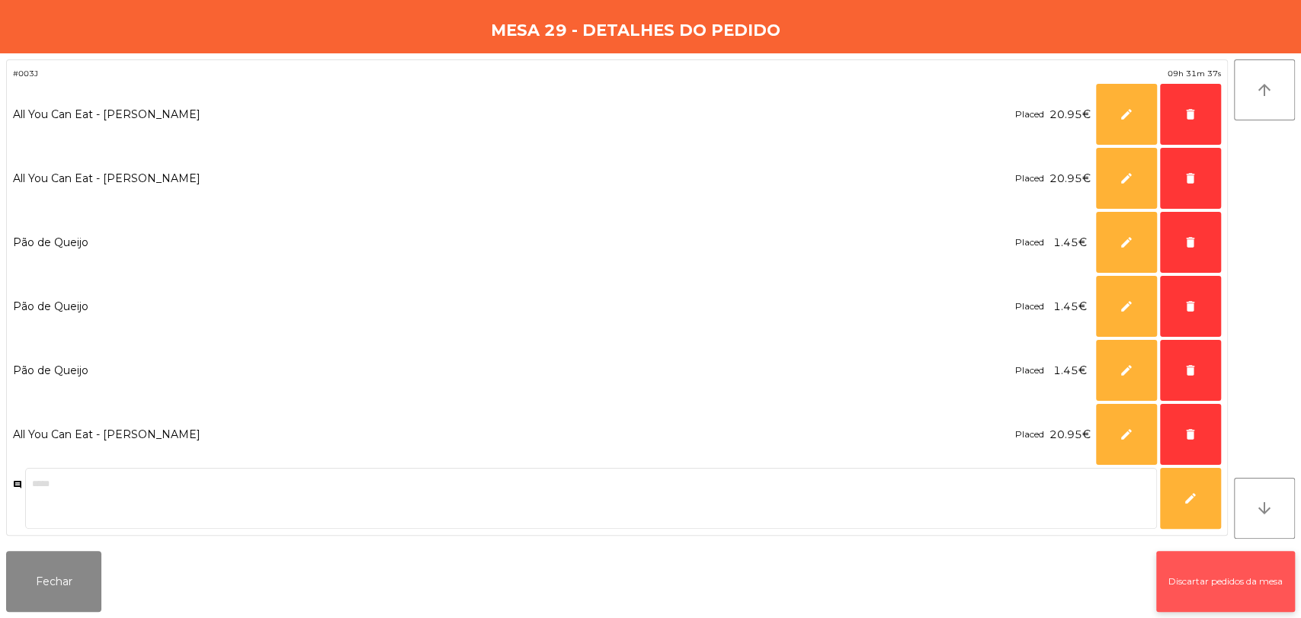
click at [1214, 574] on button "Discartar pedidos da mesa" at bounding box center [1225, 581] width 139 height 61
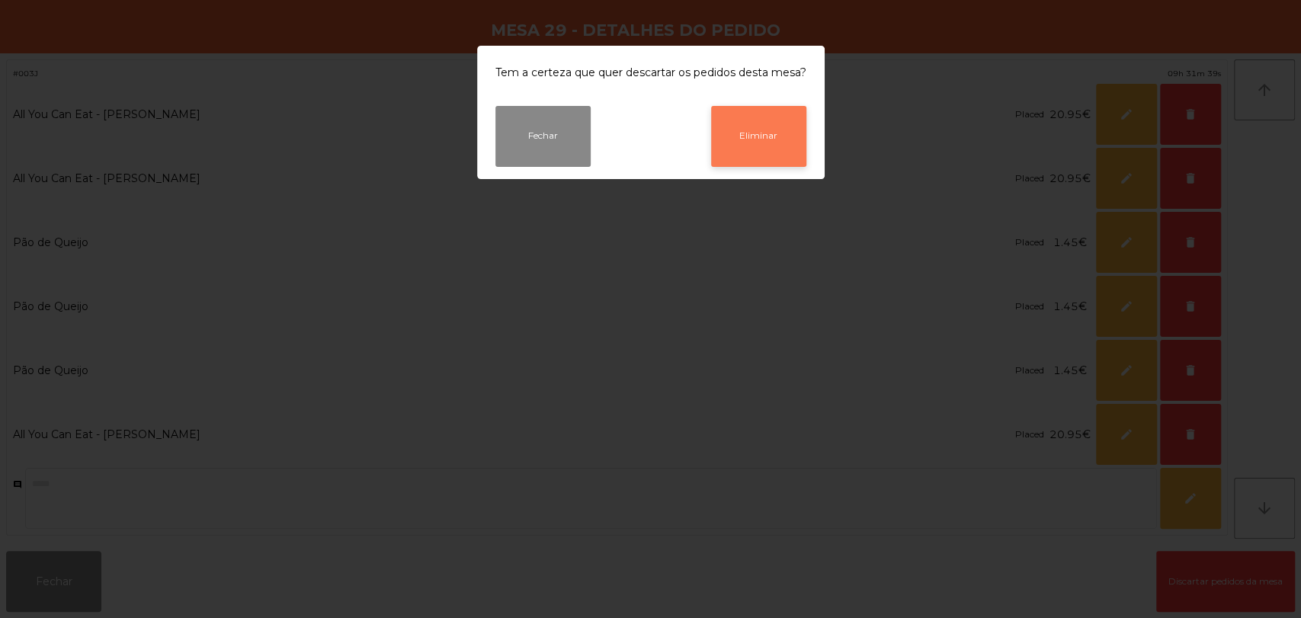
click at [774, 117] on button "Eliminar" at bounding box center [758, 136] width 95 height 61
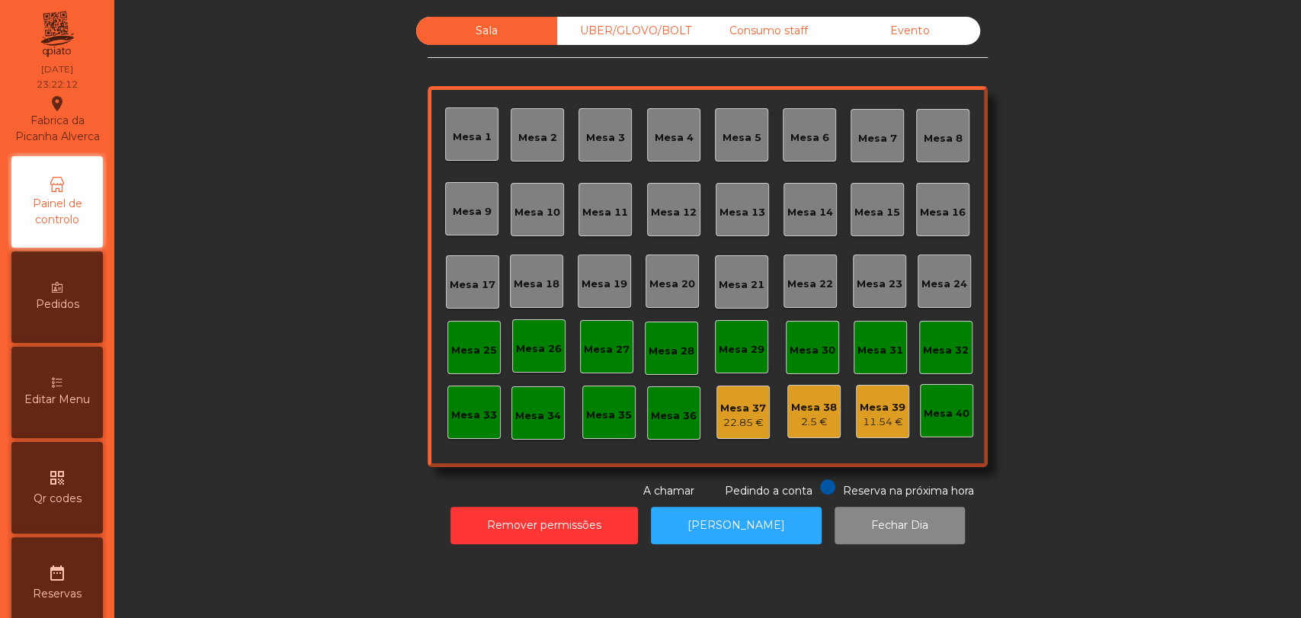
click at [602, 30] on div "UBER/GLOVO/BOLT" at bounding box center [627, 31] width 141 height 28
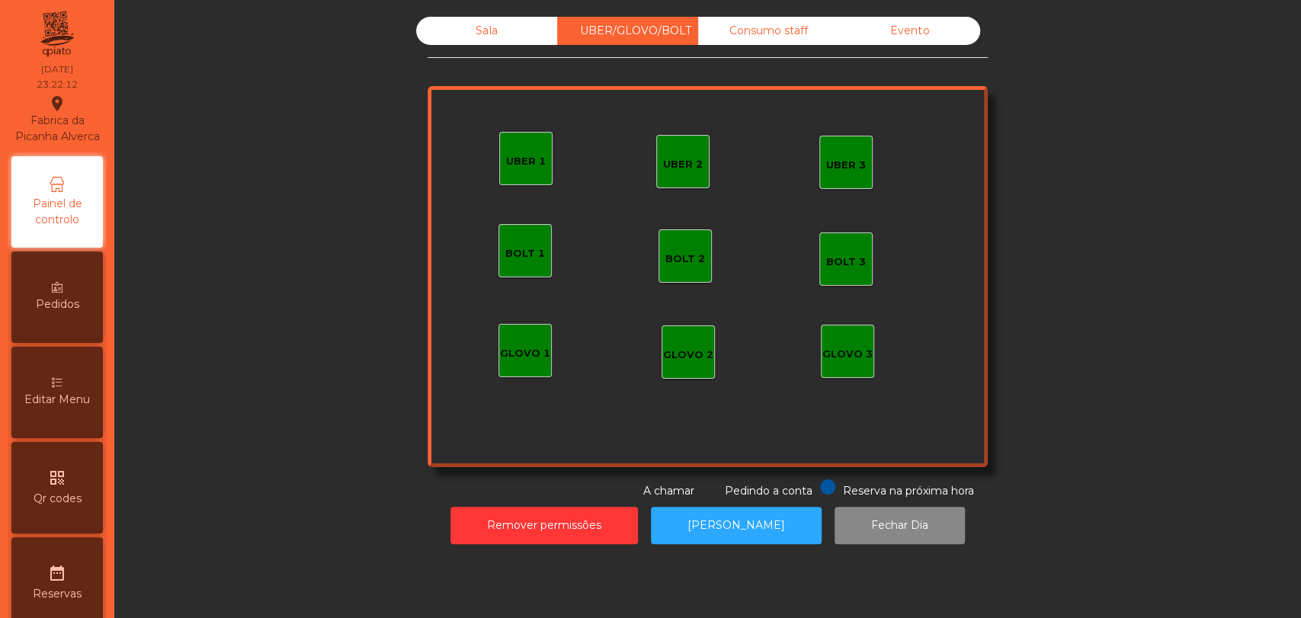
click at [746, 33] on div "Consumo staff" at bounding box center [768, 31] width 141 height 28
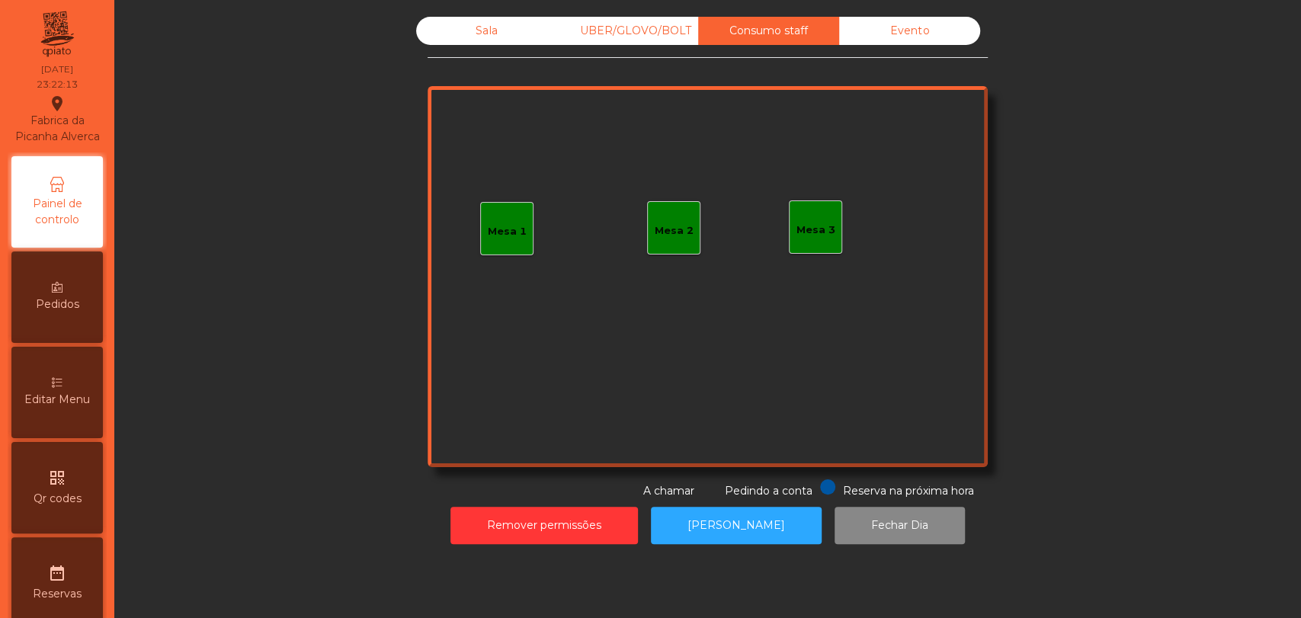
click at [848, 33] on div "Evento" at bounding box center [909, 31] width 141 height 28
